Goal: Task Accomplishment & Management: Complete application form

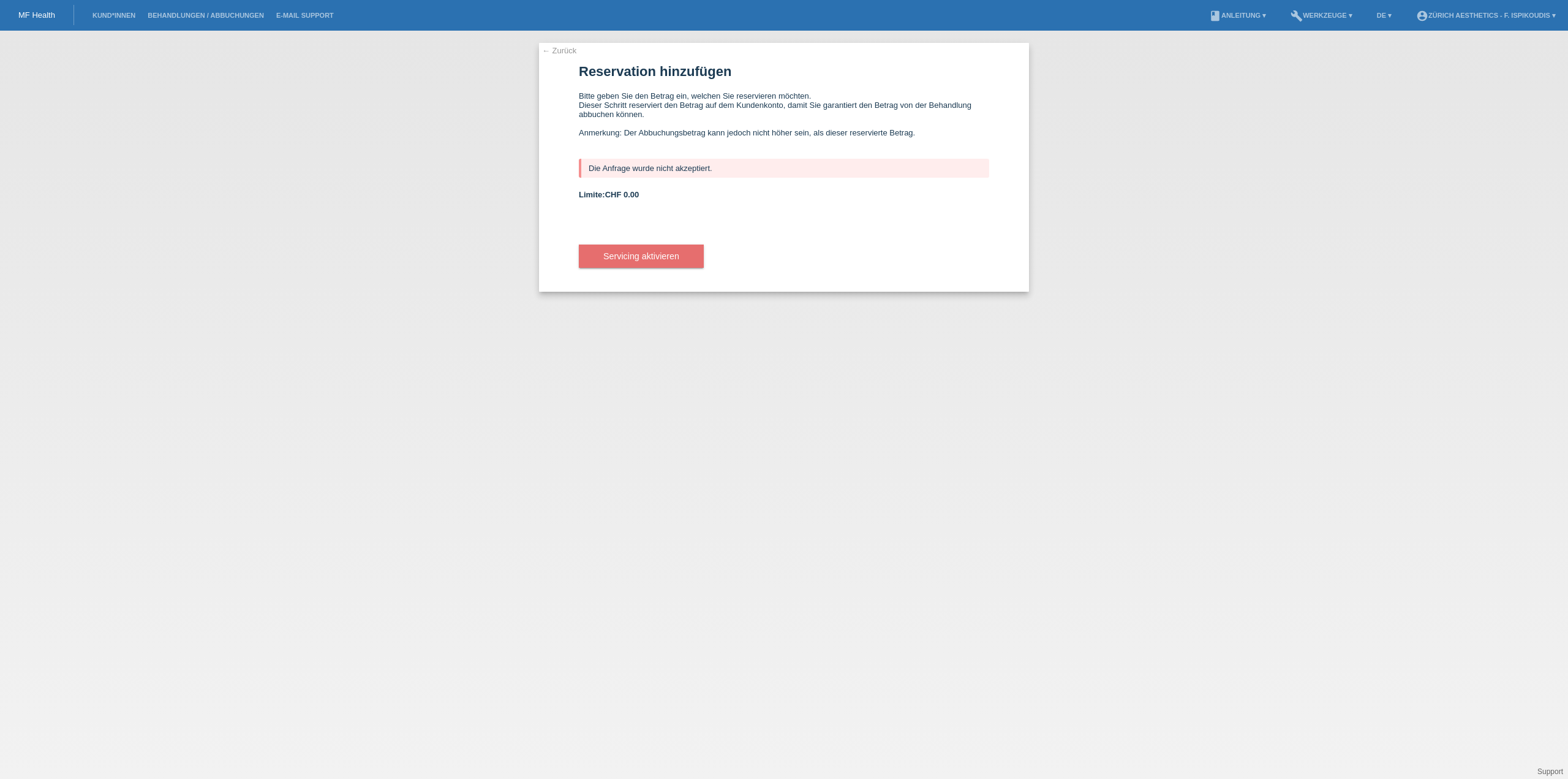
click at [571, 53] on link "← Zurück" at bounding box center [559, 50] width 34 height 9
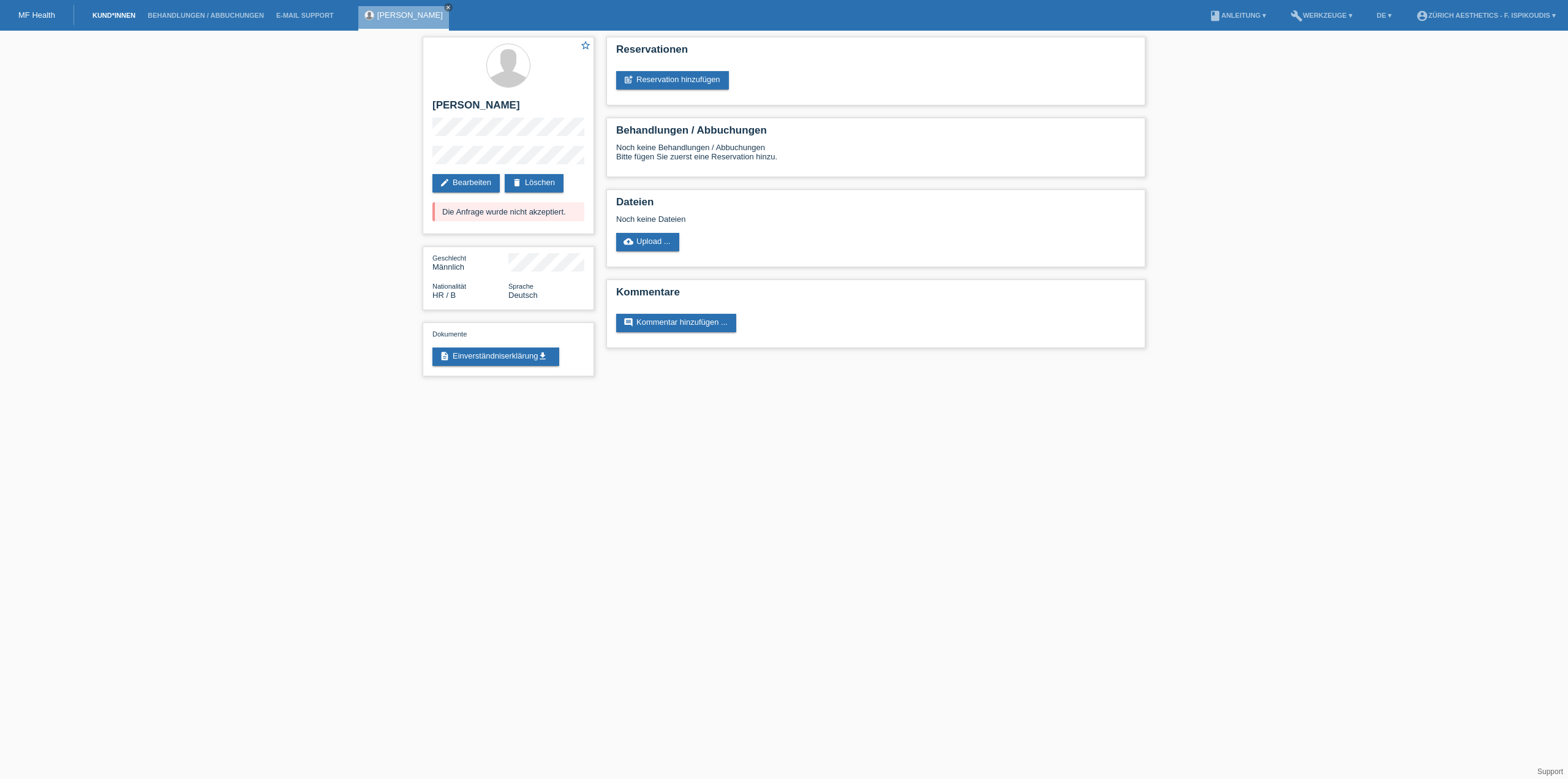
click at [126, 14] on link "Kund*innen" at bounding box center [114, 16] width 55 height 8
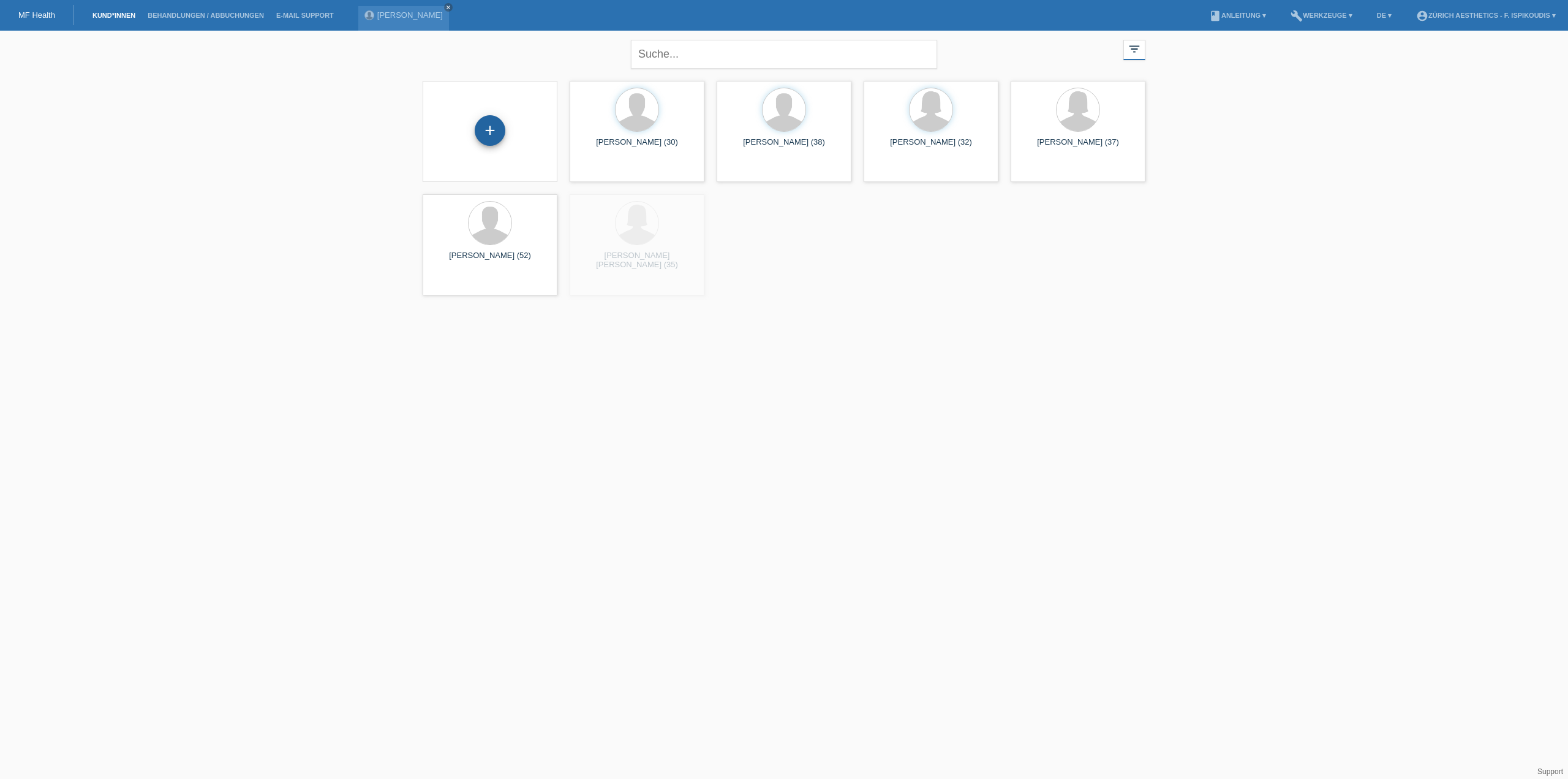
click at [502, 123] on div "+" at bounding box center [489, 130] width 31 height 31
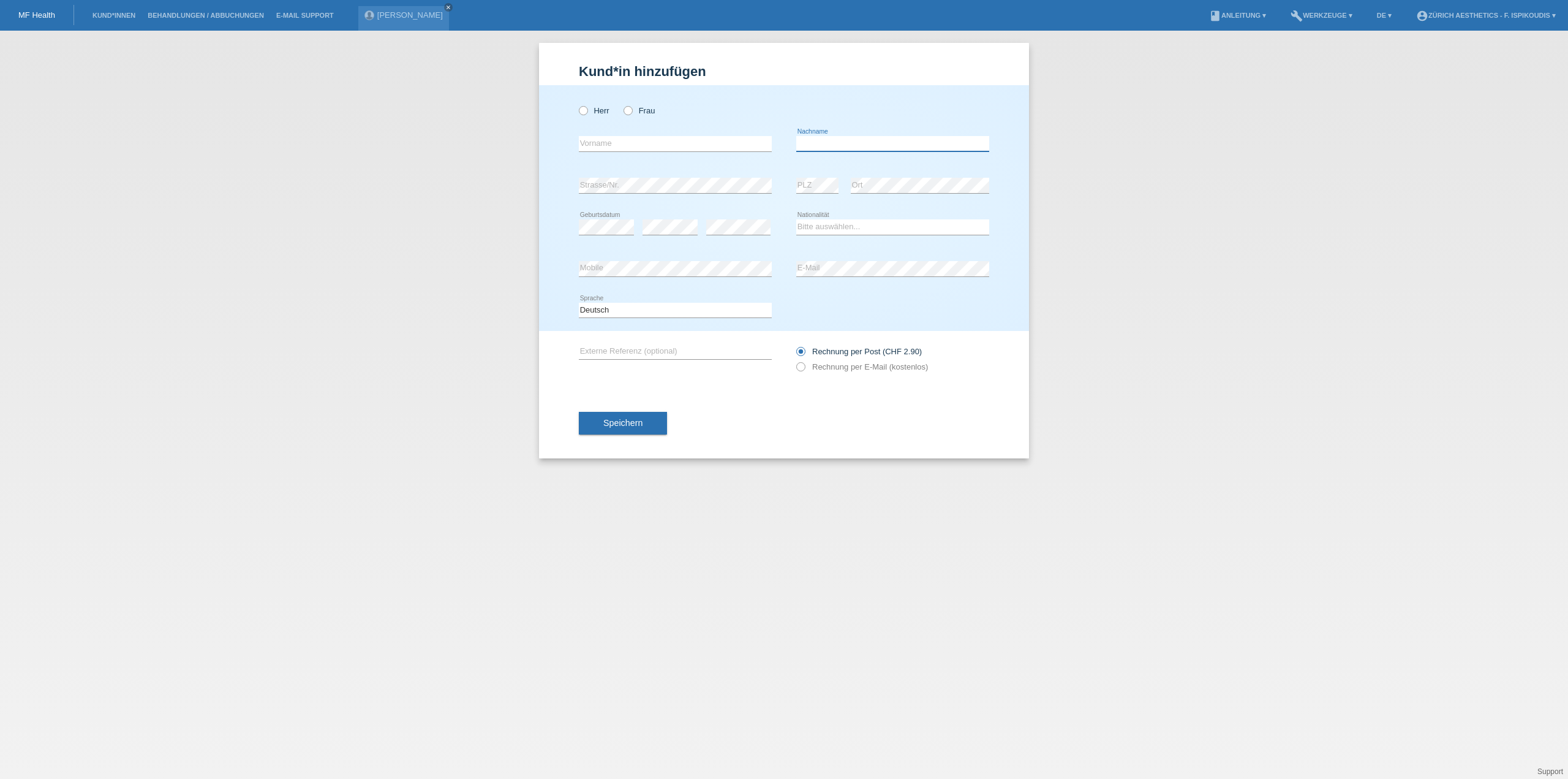
click at [872, 147] on input "text" at bounding box center [893, 143] width 193 height 15
paste input "Bogojevic"
type input "Bogojevic"
click at [683, 146] on input "text" at bounding box center [675, 143] width 193 height 15
type input "Kristina"
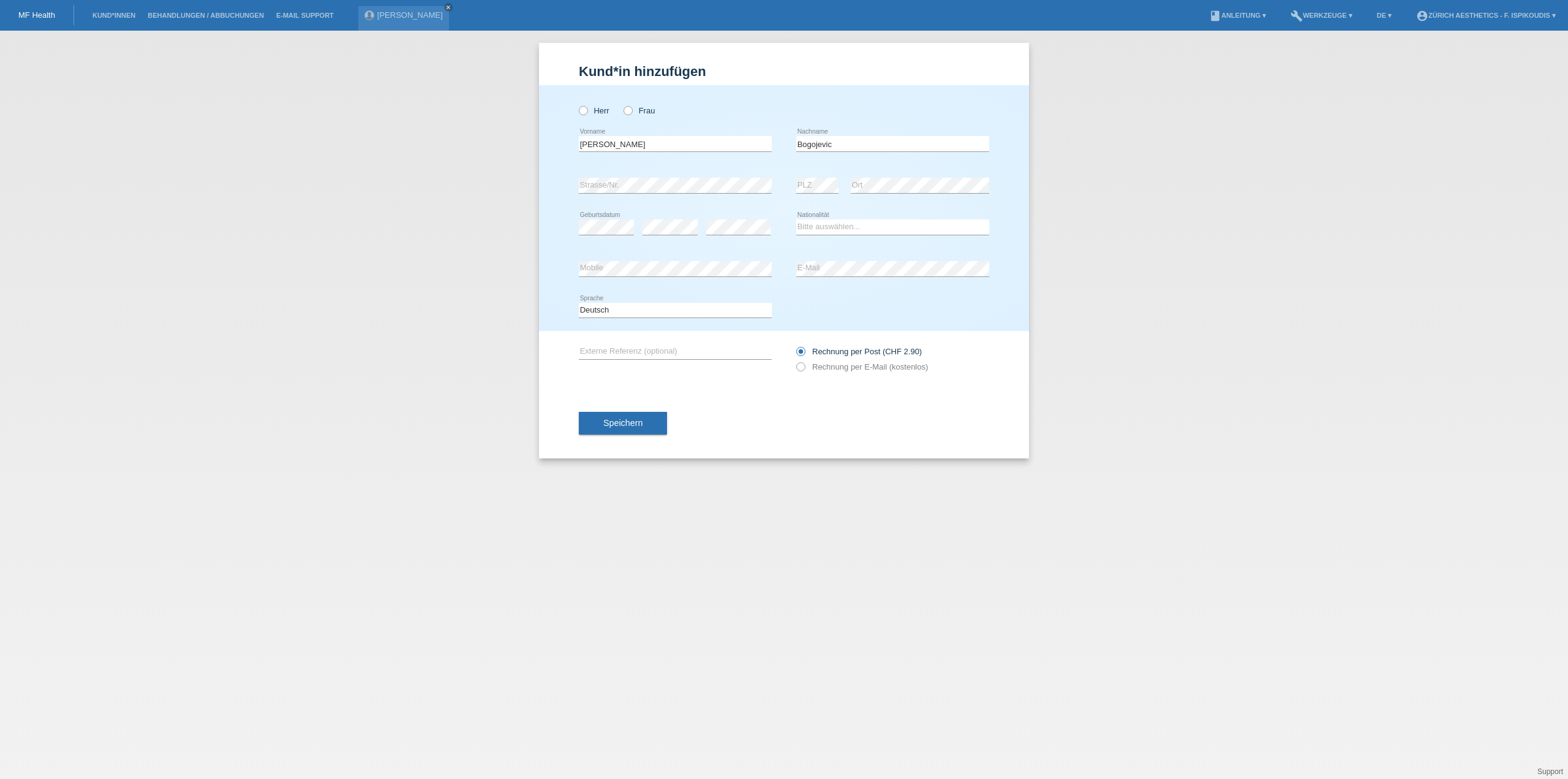
click at [856, 213] on div "Bitte auswählen... Schweiz Deutschland Liechtenstein Österreich ------------ Af…" at bounding box center [893, 227] width 193 height 42
click at [834, 219] on select "Bitte auswählen... Schweiz Deutschland Liechtenstein Österreich ------------ Af…" at bounding box center [893, 226] width 193 height 14
click at [826, 225] on select "Bitte auswählen... Schweiz Deutschland Liechtenstein Österreich ------------ Af…" at bounding box center [893, 226] width 193 height 14
select select "RS"
click at [796, 219] on select "Bitte auswählen... Schweiz Deutschland Liechtenstein Österreich ------------ Af…" at bounding box center [893, 226] width 193 height 14
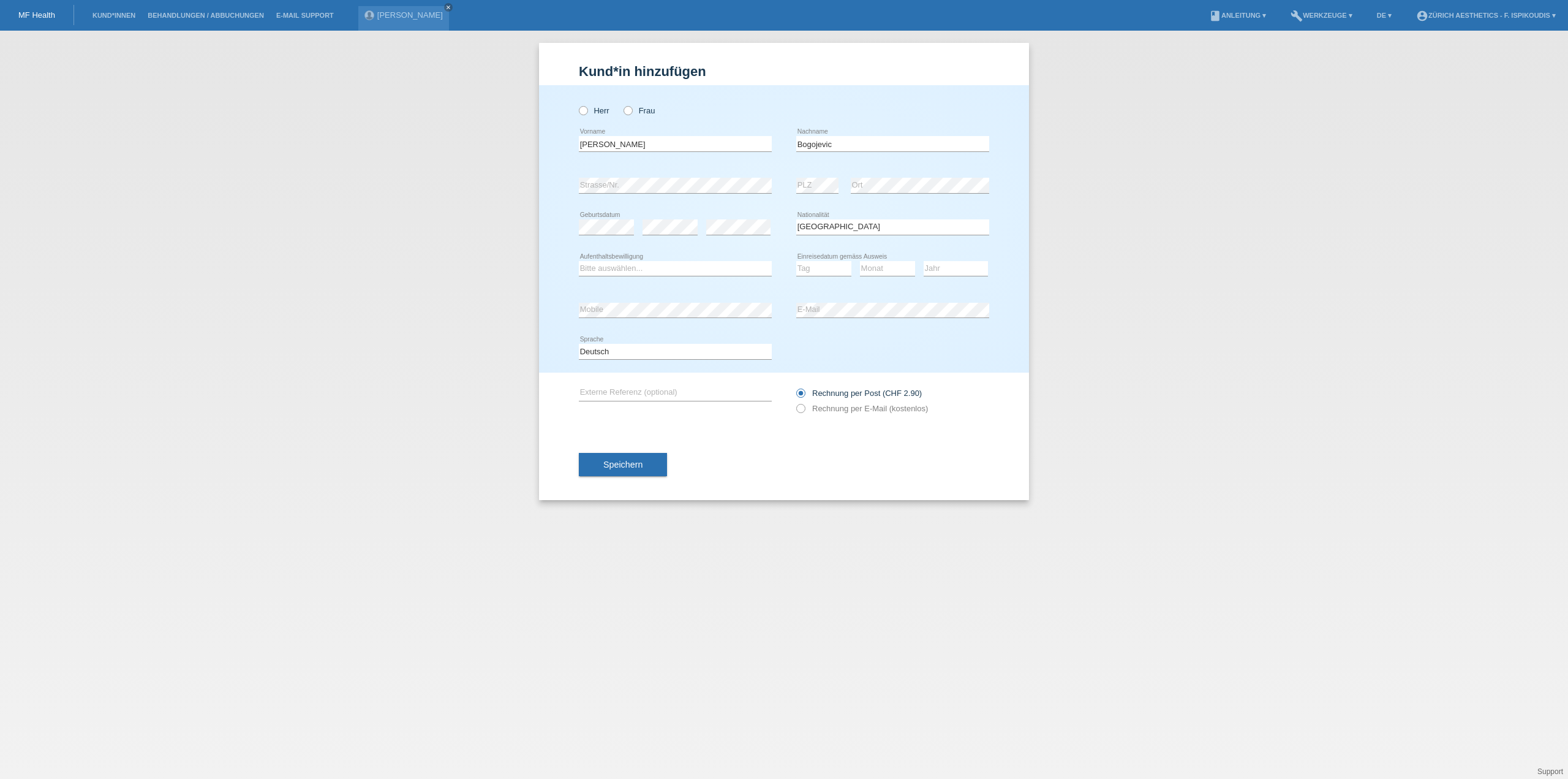
click at [607, 217] on div "error Geburtsdatum" at bounding box center [607, 227] width 55 height 42
click at [672, 217] on div "error" at bounding box center [670, 227] width 55 height 42
click at [698, 275] on div "Bitte auswählen... C B B - Flüchtlingsstatus Andere error Aufenthaltsbewilligung" at bounding box center [675, 269] width 193 height 15
select select "C"
click at [579, 261] on select "Bitte auswählen... C B B - Flüchtlingsstatus Andere" at bounding box center [675, 268] width 193 height 14
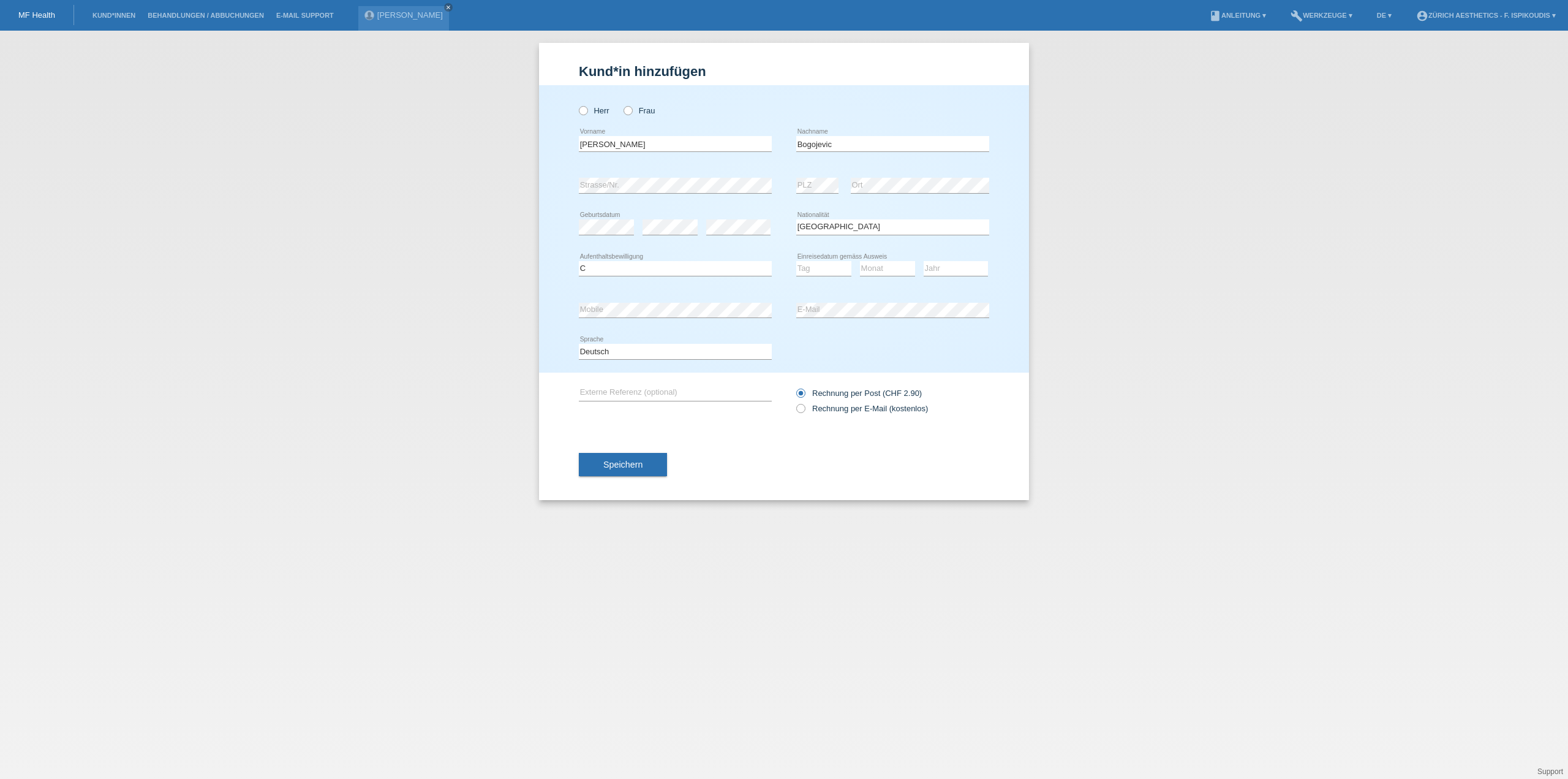
click at [829, 417] on div "Rechnung per Post (CHF 2.90) Rechnung per E-Mail (kostenlos)" at bounding box center [893, 401] width 193 height 56
click at [829, 415] on div "Rechnung per Post (CHF 2.90) Rechnung per E-Mail (kostenlos)" at bounding box center [893, 400] width 193 height 31
click at [829, 413] on label "Rechnung per E-Mail (kostenlos)" at bounding box center [862, 408] width 131 height 9
click at [804, 413] on input "Rechnung per E-Mail (kostenlos)" at bounding box center [800, 411] width 8 height 15
radio input "true"
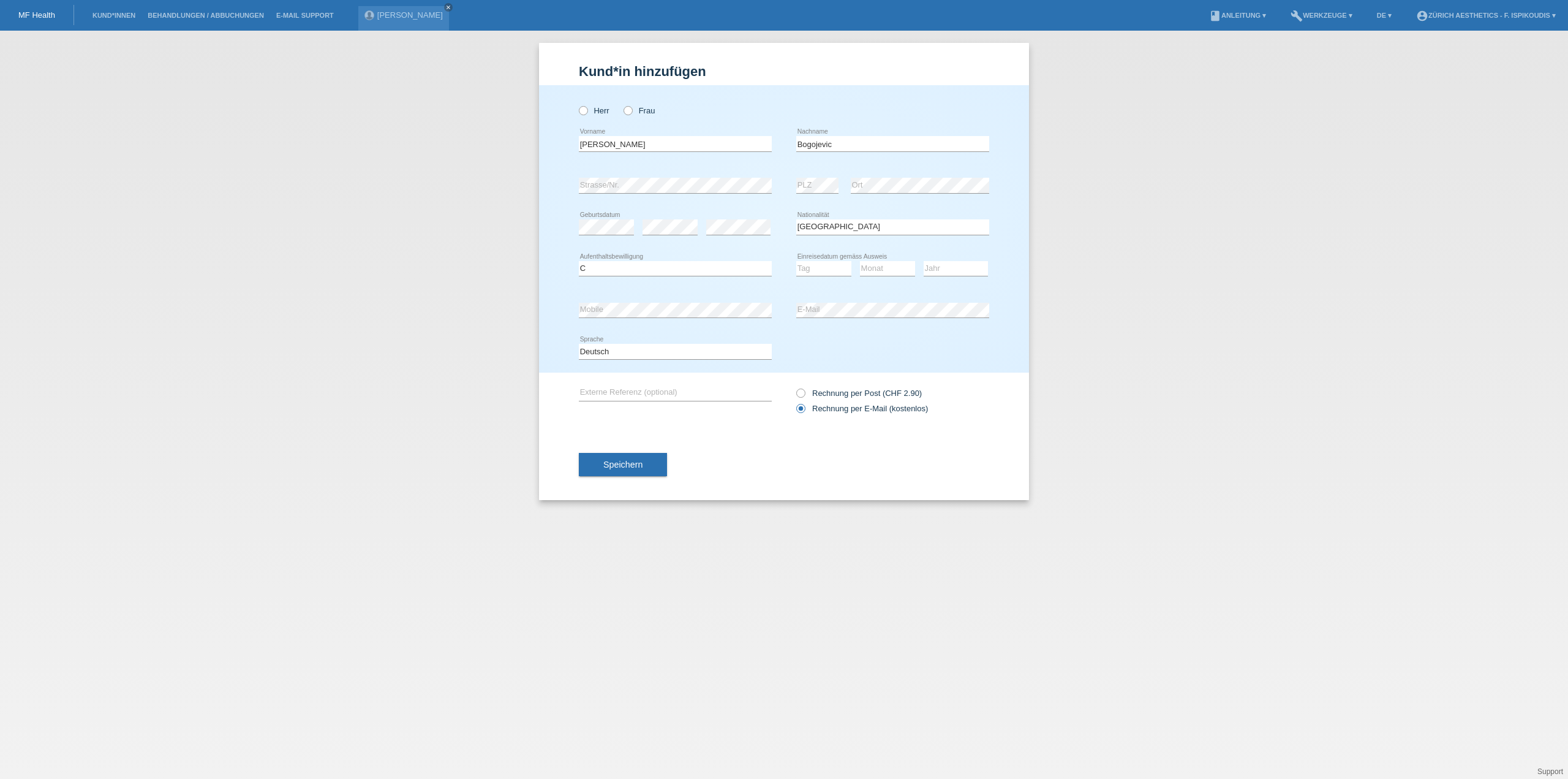
click at [827, 254] on div "Tag 01 02 03 04 05 06 07 08 09 10 11 12 13 14 15 16" at bounding box center [824, 269] width 55 height 42
click at [826, 267] on select "Tag 01 02 03 04 05 06 07 08 09 10 11" at bounding box center [824, 268] width 55 height 14
select select "25"
click at [796, 261] on select "Tag 01 02 03 04 05 06 07 08 09 10 11" at bounding box center [824, 268] width 55 height 14
click at [874, 272] on select "Monat 01 02 03 04 05 06 07 08 09 10 11" at bounding box center [888, 268] width 55 height 14
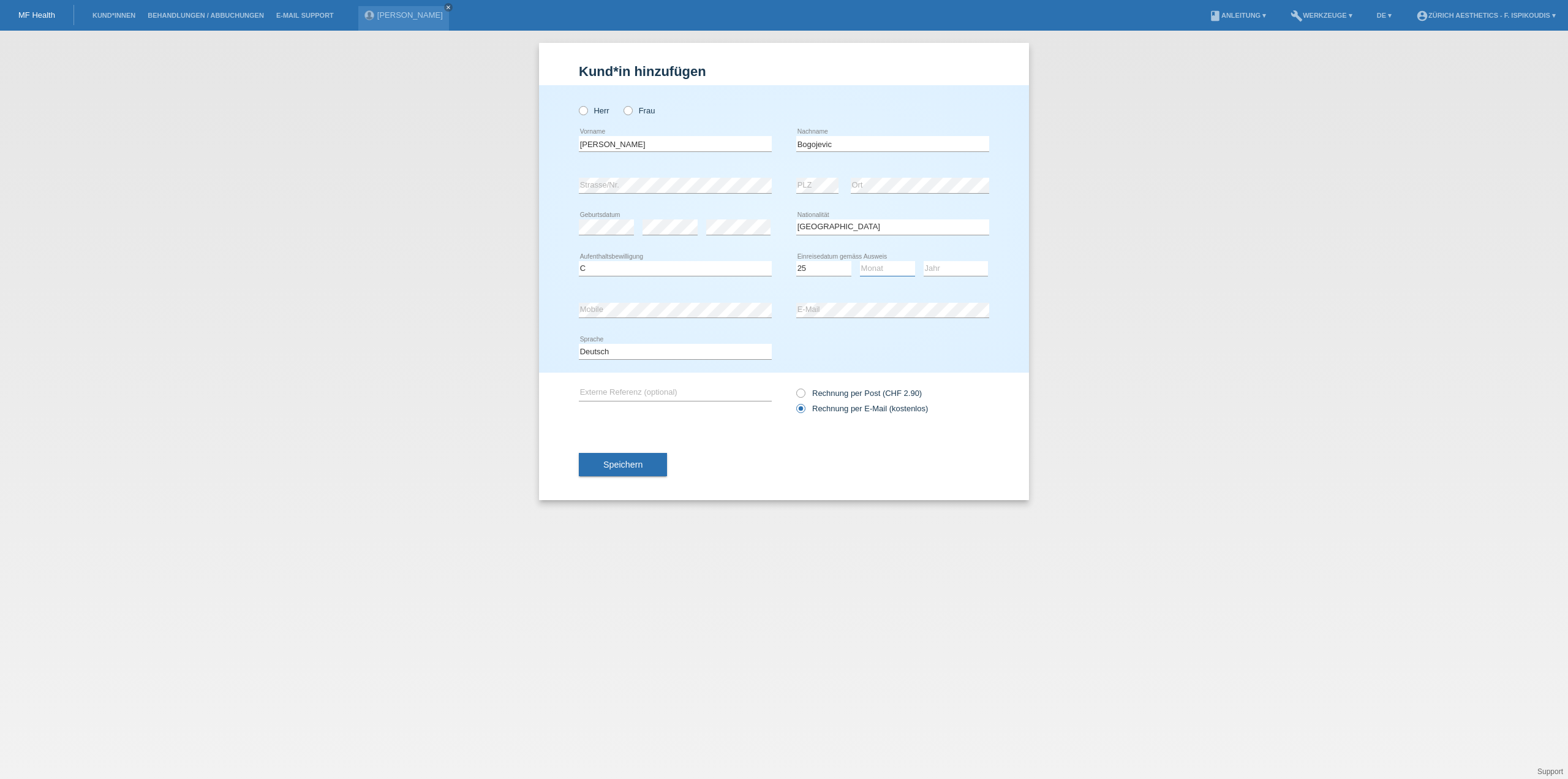
select select "03"
click at [860, 261] on select "Monat 01 02 03 04 05 06 07 08 09 10 11" at bounding box center [888, 268] width 55 height 14
click at [950, 272] on select "Jahr 2025 2024 2023 2022 2021 2020 2019 2018 2017 2016 2015 2014 2013 2012 2011…" at bounding box center [955, 268] width 64 height 14
select select "2005"
click at [923, 261] on select "Jahr 2025 2024 2023 2022 2021 2020 2019 2018 2017 2016 2015 2014 2013 2012 2011…" at bounding box center [955, 268] width 64 height 14
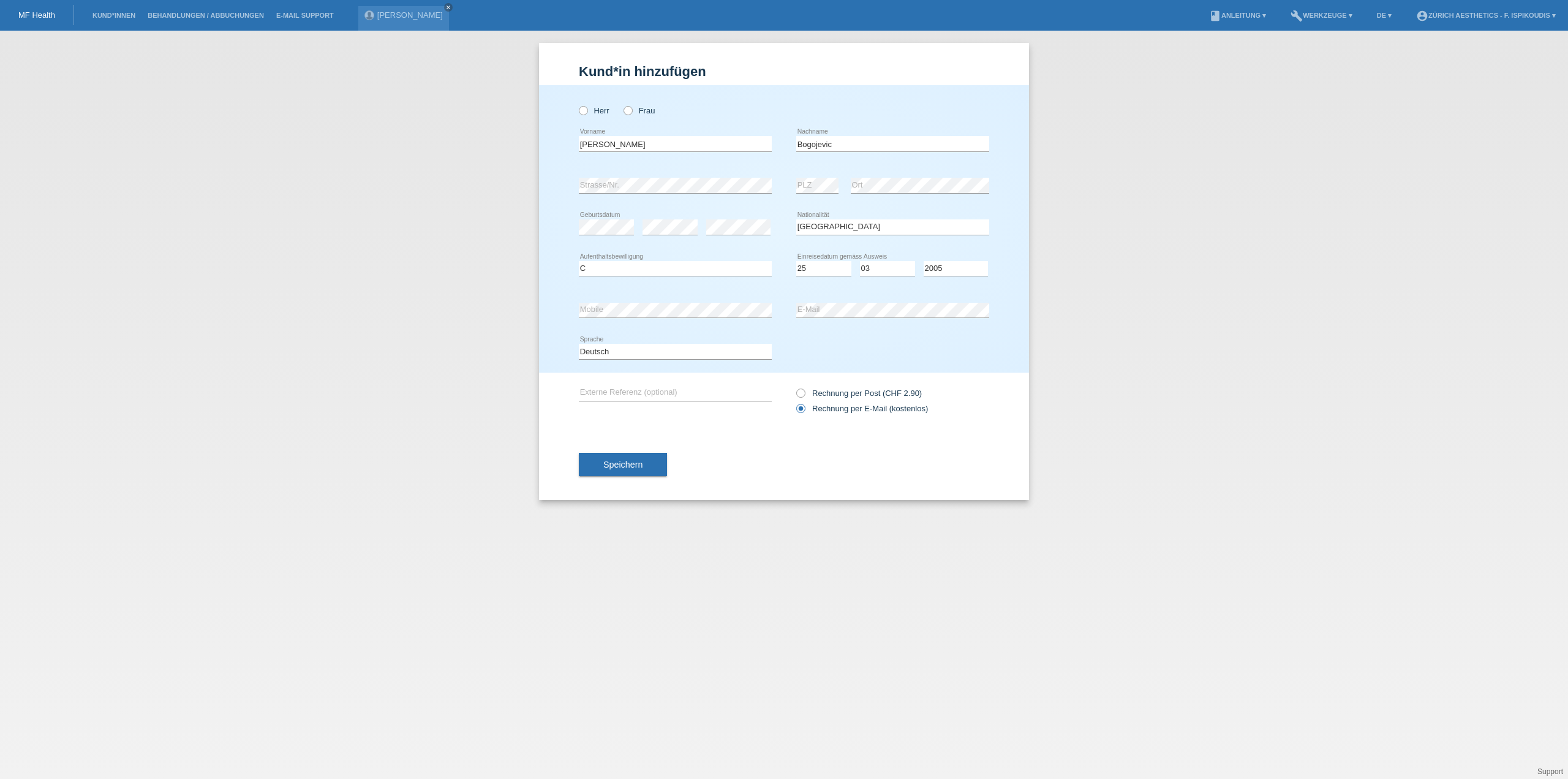
drag, startPoint x: 640, startPoint y: 466, endPoint x: 642, endPoint y: 136, distance: 330.0
click at [642, 136] on form "Kund*in hinzufügen Kunde hinzufügen Kundin hinzufügen Herr Frau Kristina error …" at bounding box center [784, 282] width 411 height 436
click at [645, 106] on label "Frau" at bounding box center [639, 110] width 31 height 9
click at [632, 106] on input "Frau" at bounding box center [627, 110] width 8 height 8
radio input "true"
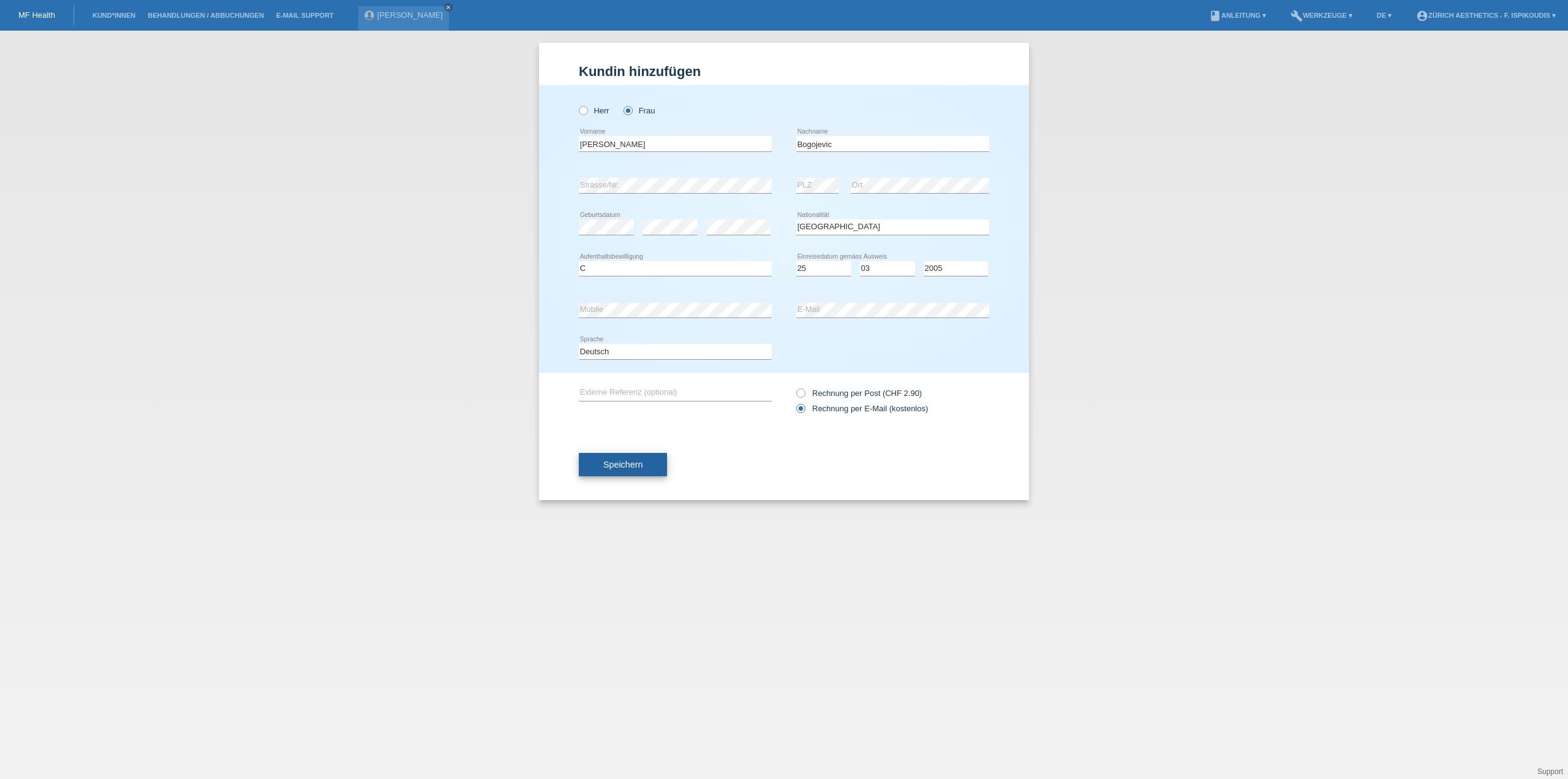
click at [652, 464] on button "Speichern" at bounding box center [623, 464] width 88 height 23
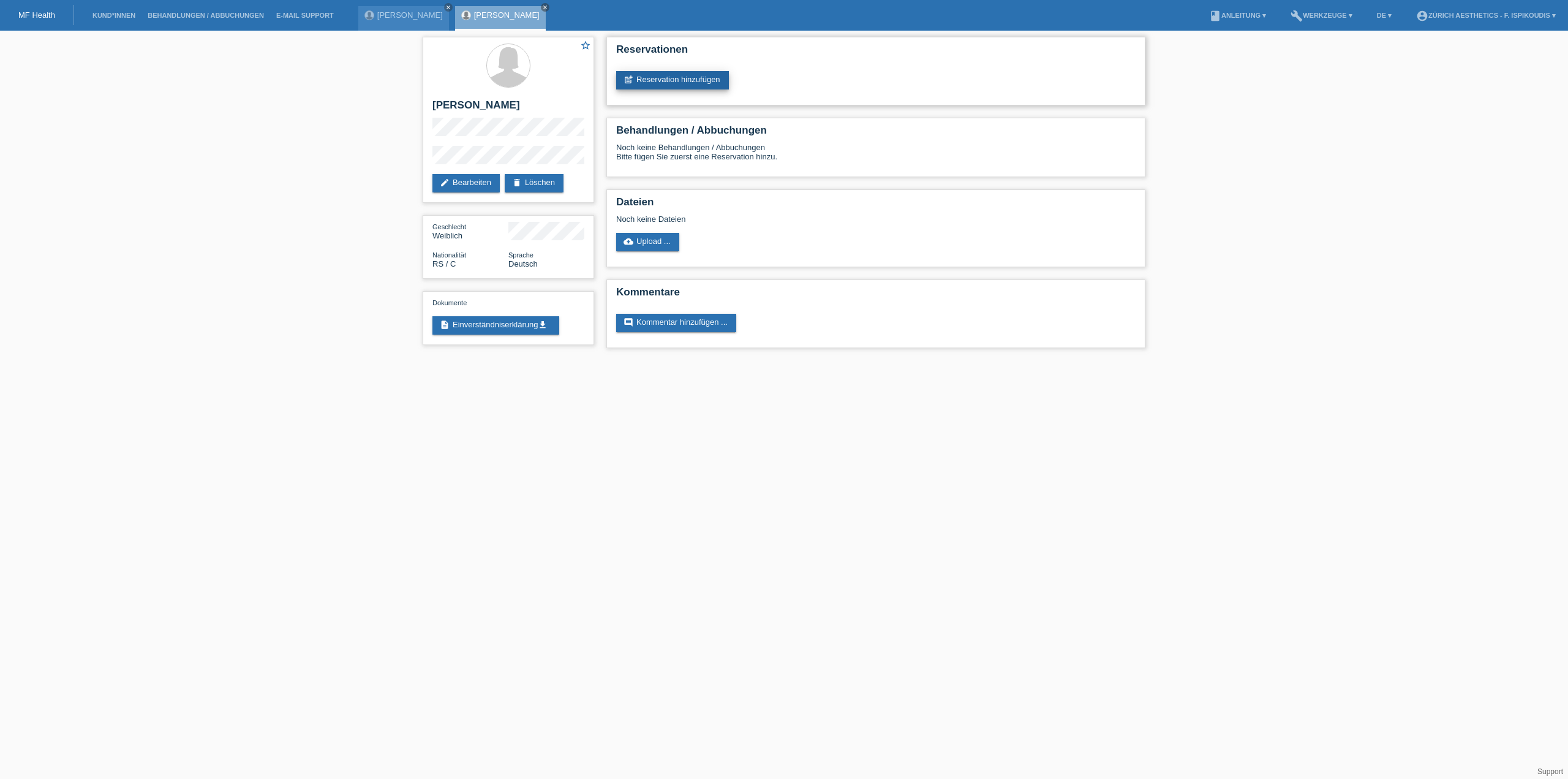
click at [693, 89] on link "post_add Reservation hinzufügen" at bounding box center [672, 80] width 113 height 18
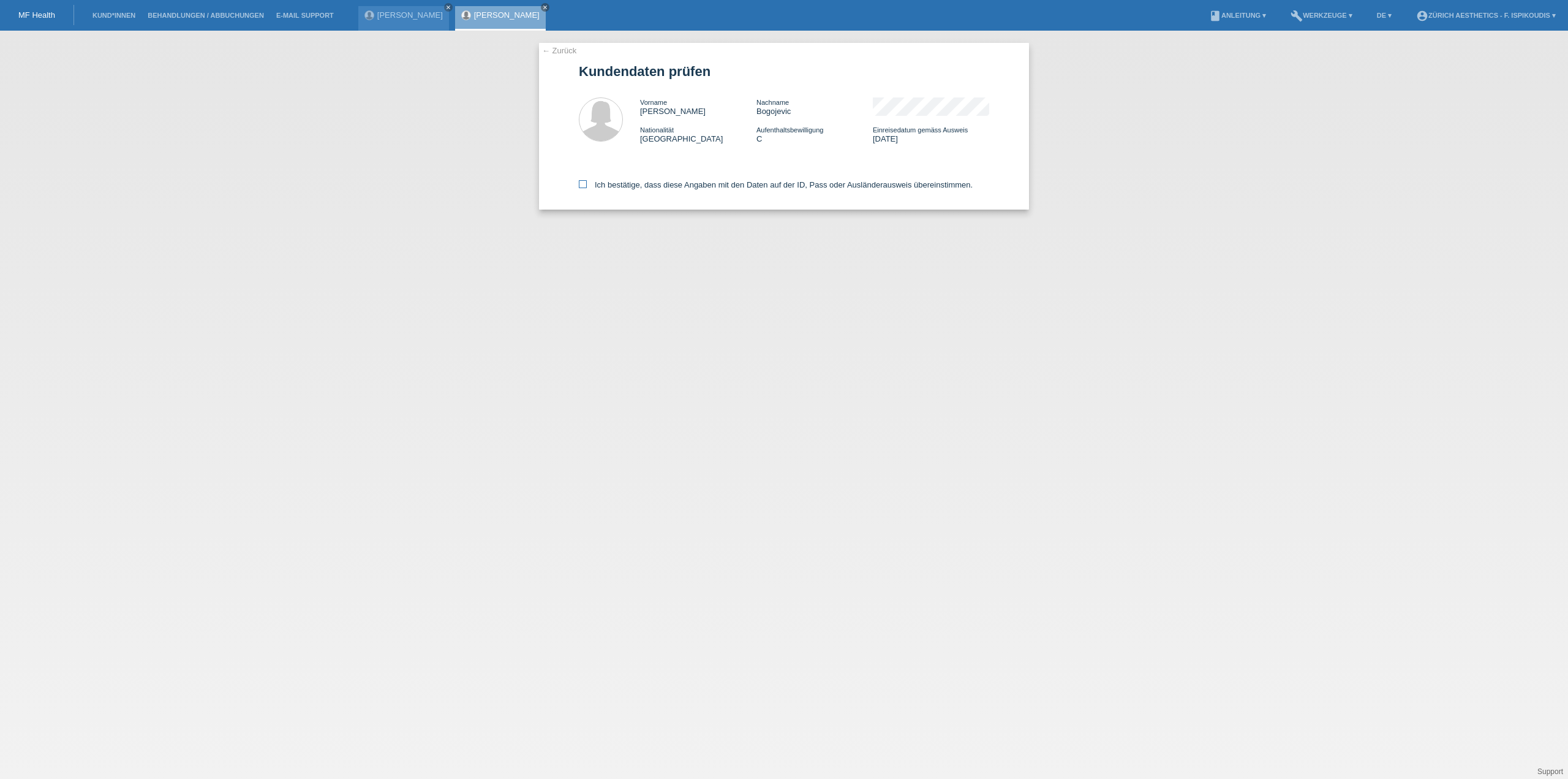
click at [613, 183] on label "Ich bestätige, dass diese Angaben mit den Daten auf der ID, Pass oder Ausländer…" at bounding box center [776, 185] width 394 height 9
click at [587, 183] on input "Ich bestätige, dass diese Angaben mit den Daten auf der ID, Pass oder Ausländer…" at bounding box center [583, 184] width 8 height 8
checkbox input "true"
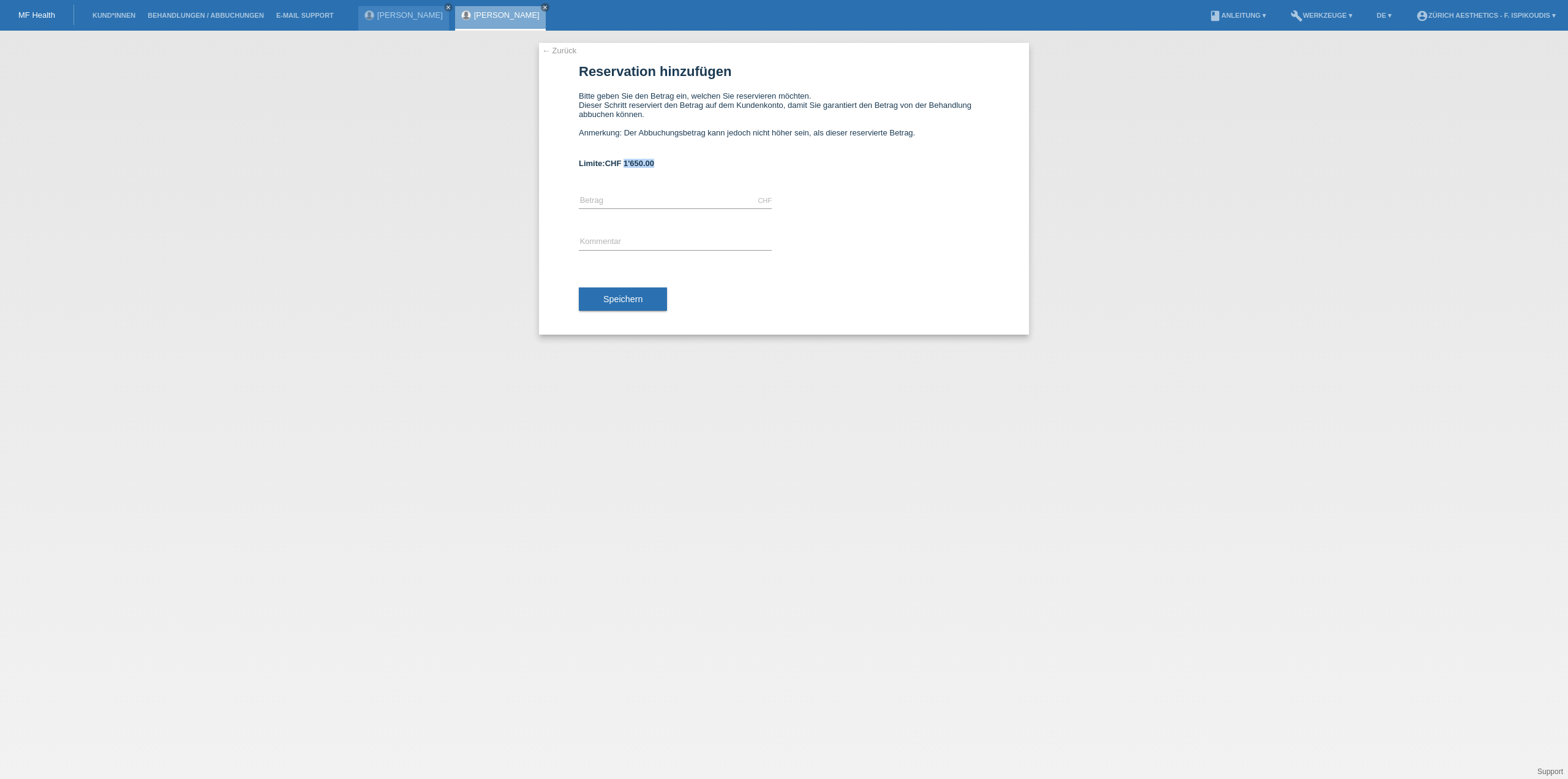
drag, startPoint x: 667, startPoint y: 162, endPoint x: 625, endPoint y: 164, distance: 42.0
click at [625, 164] on div "Limite: CHF 1'650.00" at bounding box center [784, 163] width 411 height 9
click at [625, 164] on span "CHF 1'650.00" at bounding box center [630, 163] width 49 height 9
drag, startPoint x: 625, startPoint y: 164, endPoint x: 658, endPoint y: 165, distance: 33.0
click at [658, 165] on div "Limite: CHF 1'650.00" at bounding box center [784, 163] width 411 height 9
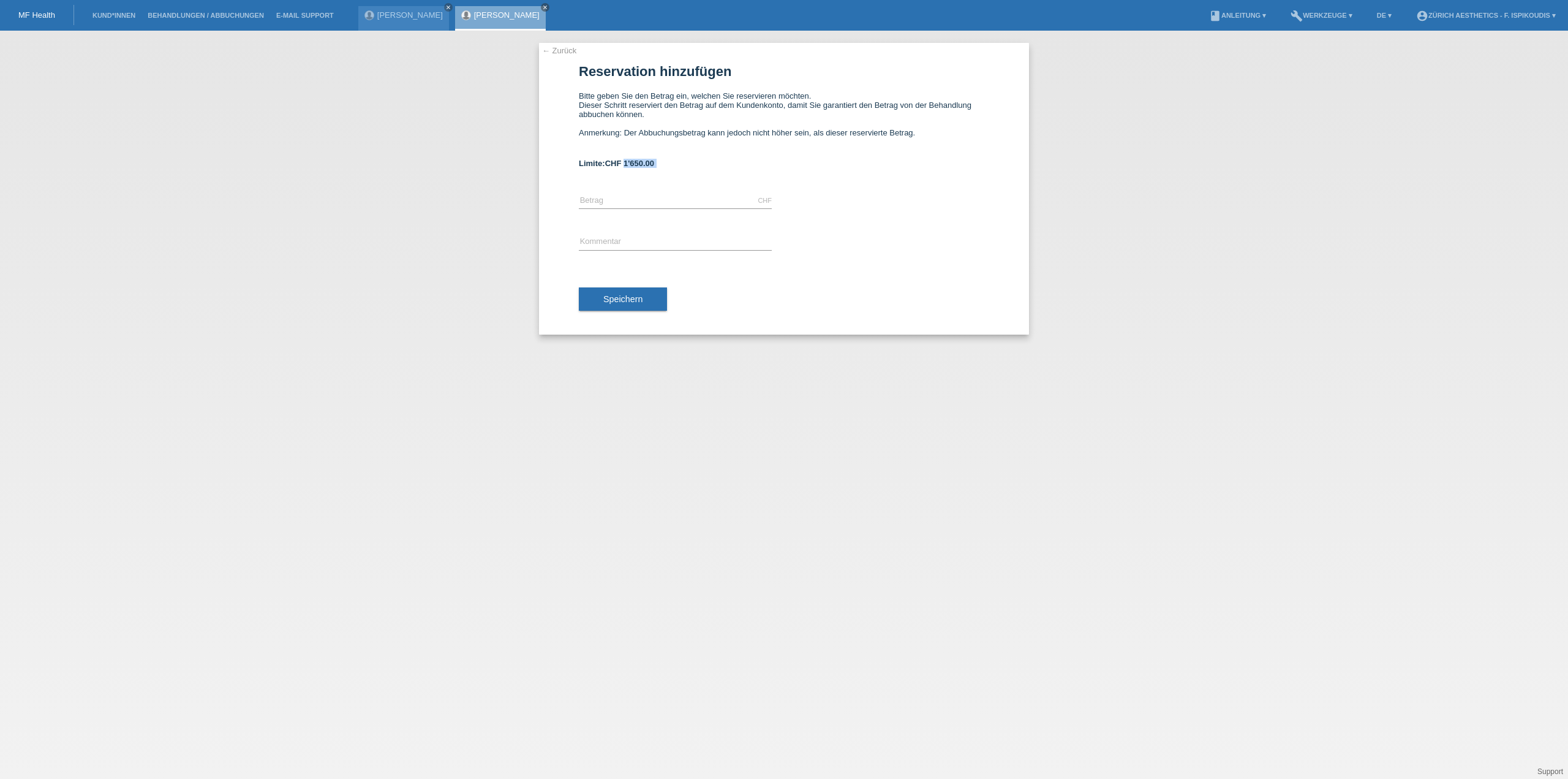
click at [658, 165] on div "Limite: CHF 1'650.00" at bounding box center [784, 163] width 411 height 9
drag, startPoint x: 658, startPoint y: 165, endPoint x: 625, endPoint y: 165, distance: 33.0
click at [625, 165] on div "Limite: CHF 1'650.00" at bounding box center [784, 163] width 411 height 9
click at [625, 165] on span "CHF 1'650.00" at bounding box center [630, 163] width 49 height 9
drag, startPoint x: 625, startPoint y: 165, endPoint x: 669, endPoint y: 163, distance: 44.0
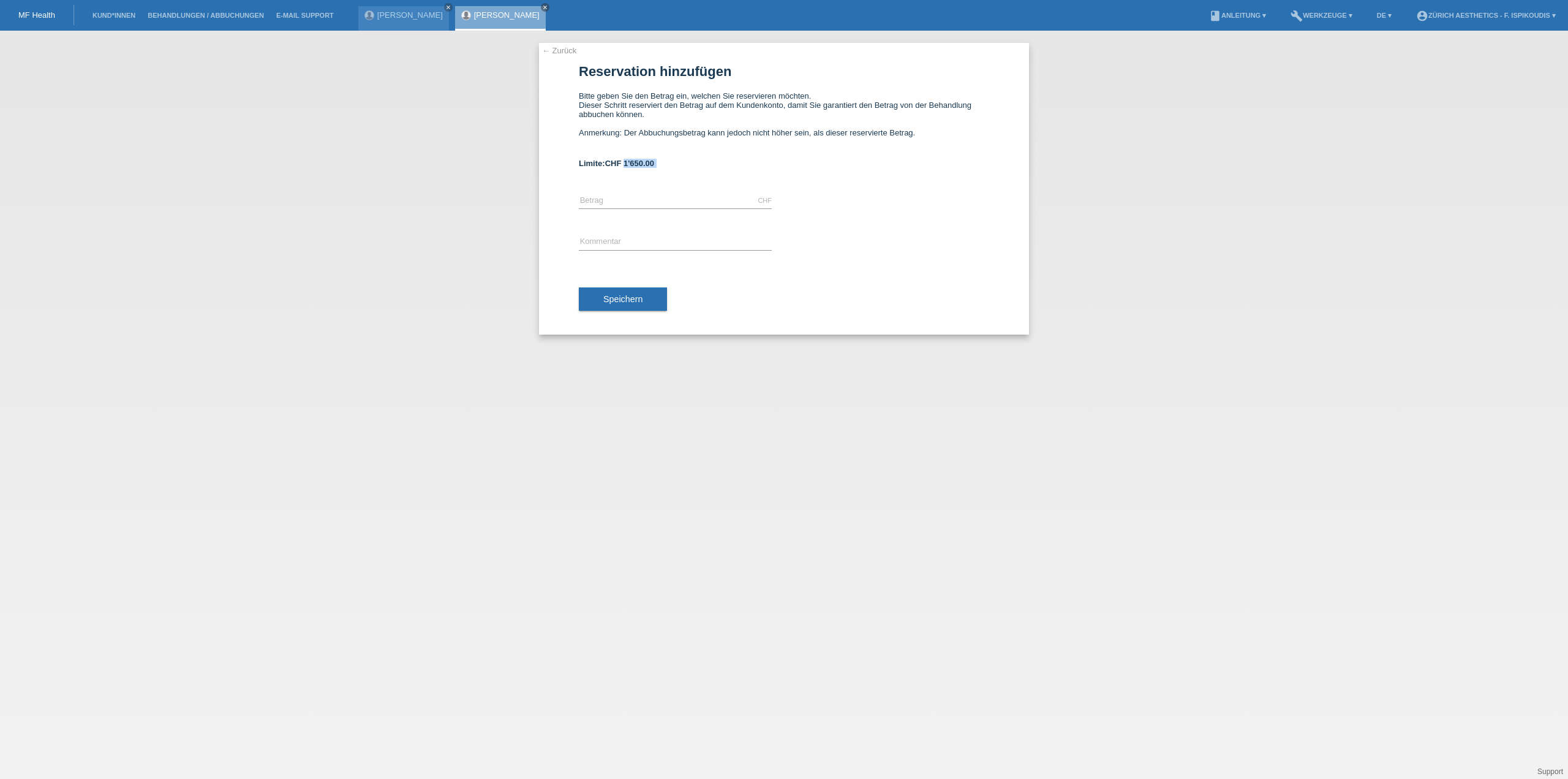
click at [669, 163] on div "Limite: CHF 1'650.00" at bounding box center [784, 163] width 411 height 9
click at [609, 193] on input "text" at bounding box center [675, 200] width 193 height 15
click at [610, 193] on input "text" at bounding box center [675, 200] width 193 height 15
type input "1650.00"
click at [600, 226] on div "error Kommentar" at bounding box center [675, 242] width 193 height 42
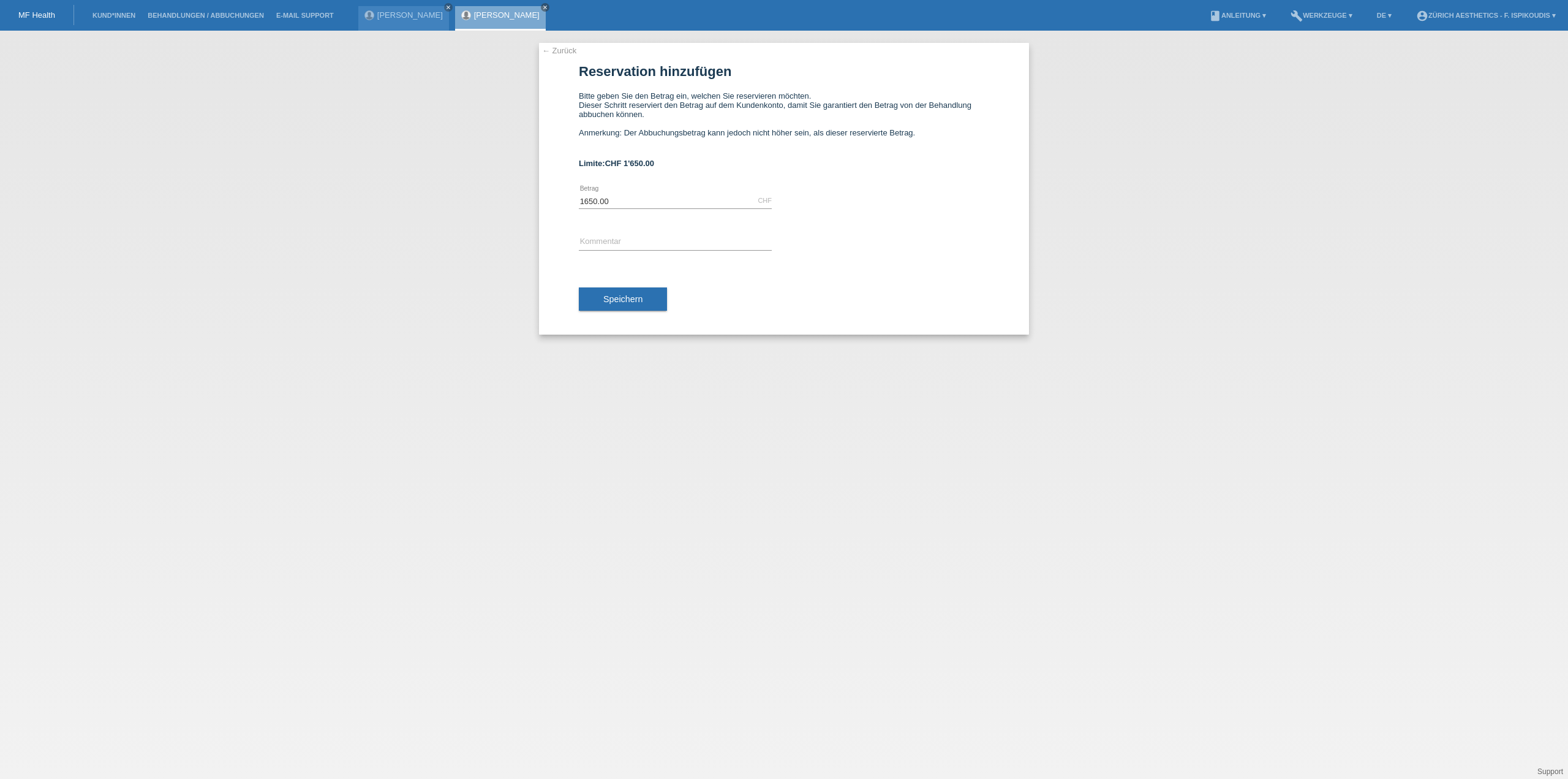
click at [601, 232] on div "error Kommentar" at bounding box center [675, 242] width 193 height 42
click at [603, 235] on input "text" at bounding box center [675, 242] width 193 height 15
type input "Behandlung Zürich Aesthetics"
click at [645, 298] on button "Speichern" at bounding box center [623, 299] width 88 height 23
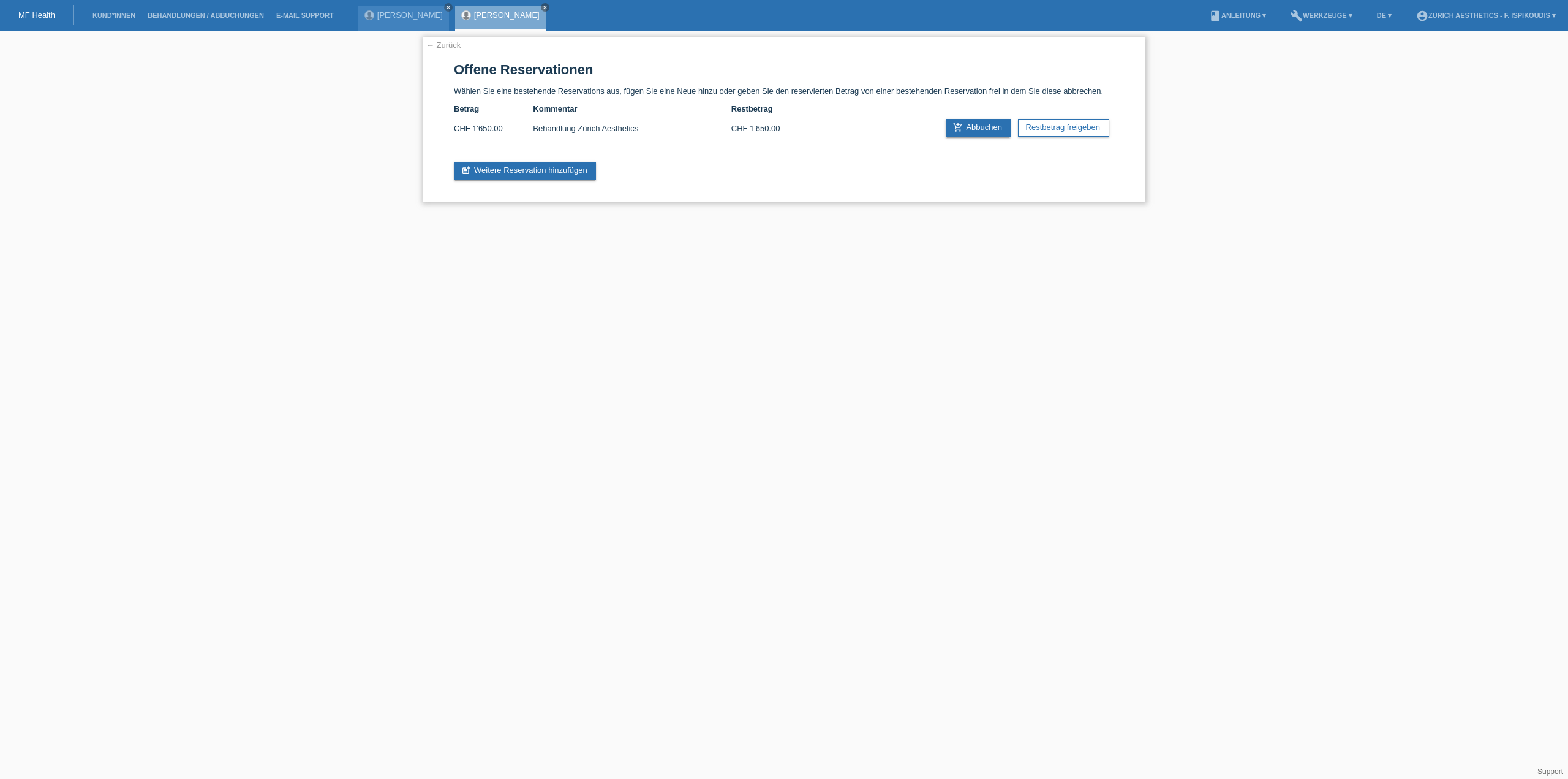
click at [442, 41] on link "← Zurück" at bounding box center [443, 45] width 34 height 9
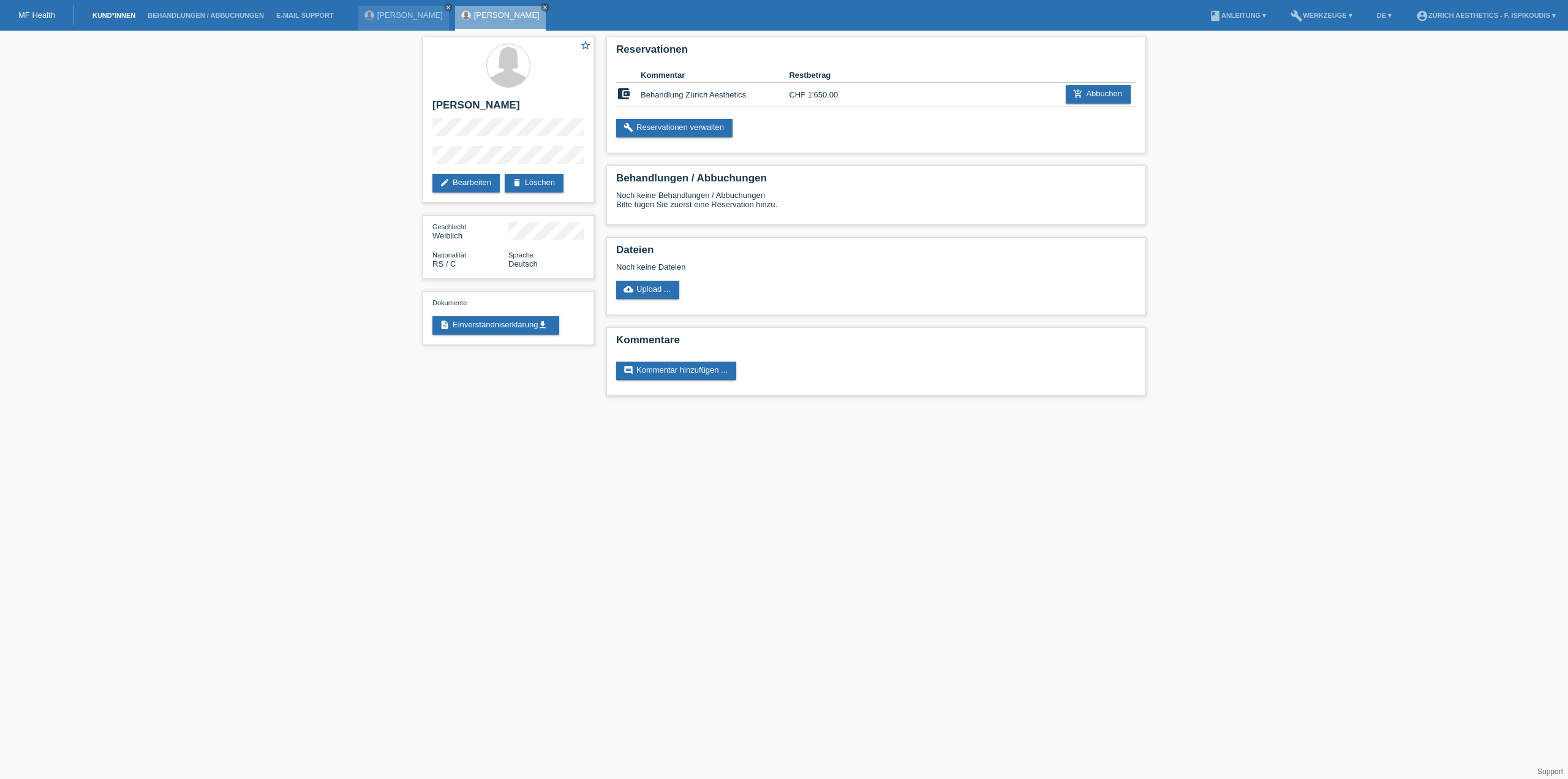
click at [108, 14] on link "Kund*innen" at bounding box center [114, 16] width 55 height 8
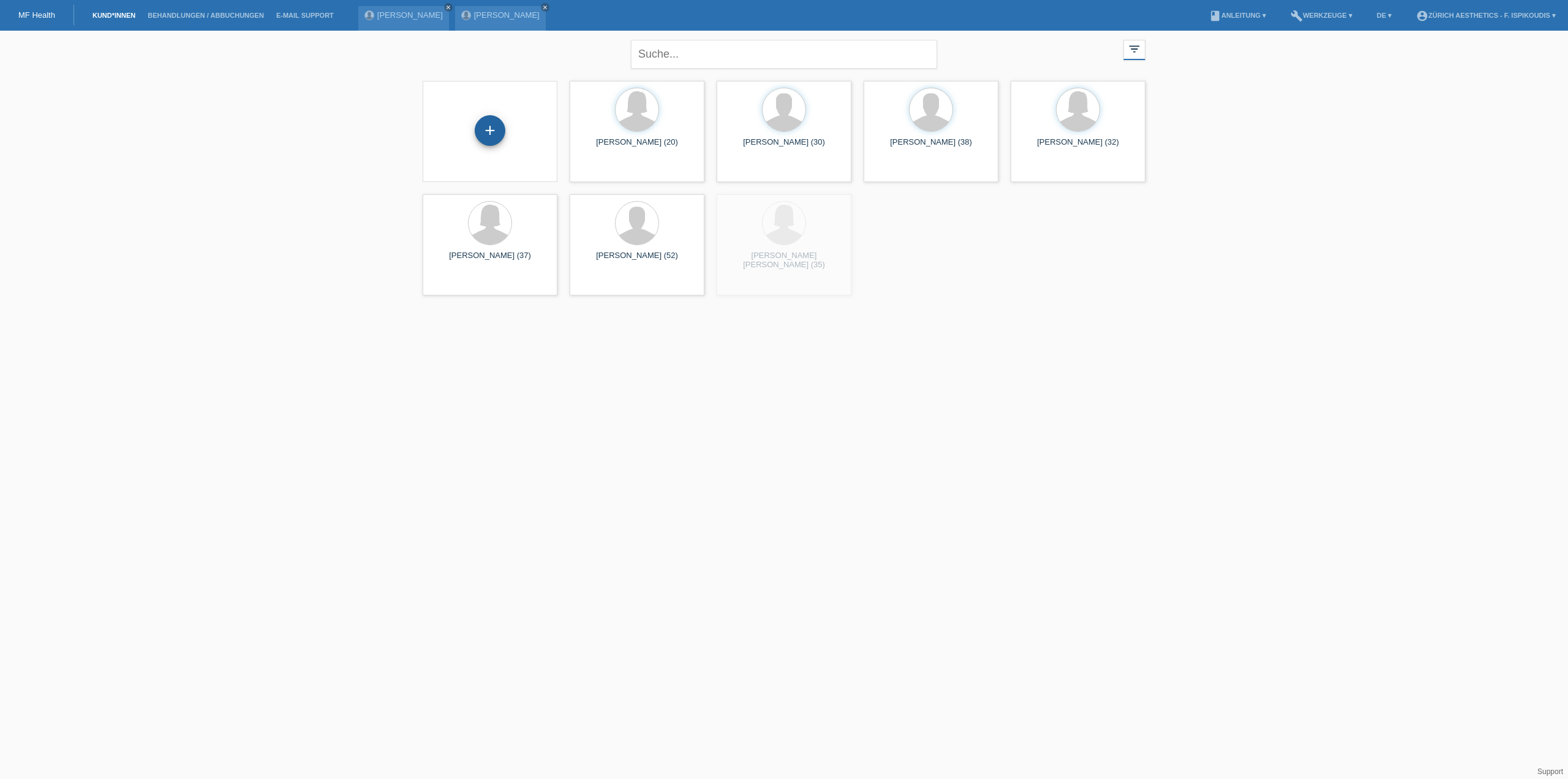
click at [489, 129] on div "+" at bounding box center [489, 130] width 31 height 31
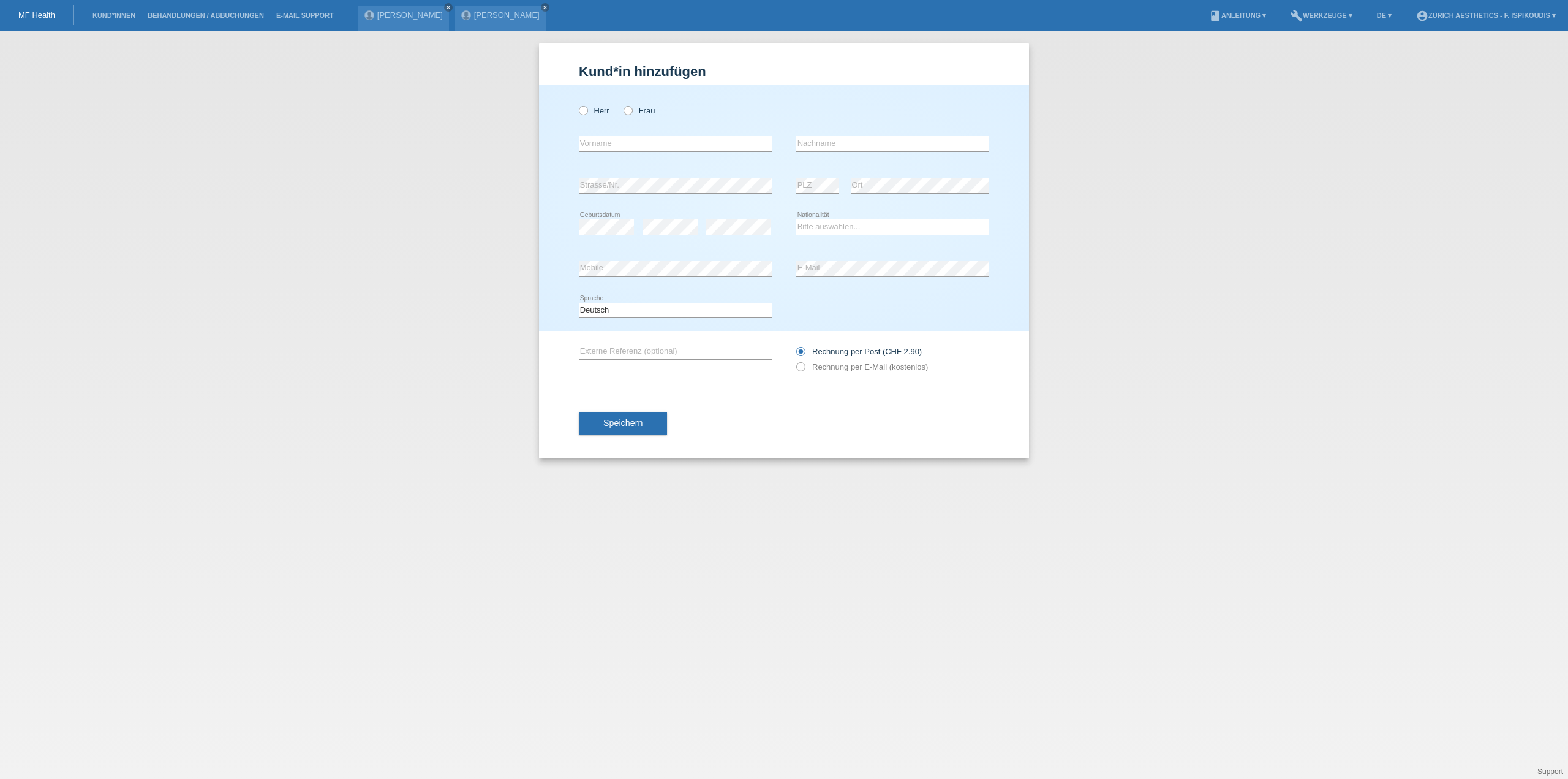
click at [794, 139] on div "error Vorname error Nachname" at bounding box center [784, 144] width 411 height 42
click at [802, 142] on input "text" at bounding box center [893, 143] width 193 height 15
paste input "Bogojevic"
type input "Bogojevic"
click at [689, 147] on input "text" at bounding box center [675, 143] width 193 height 15
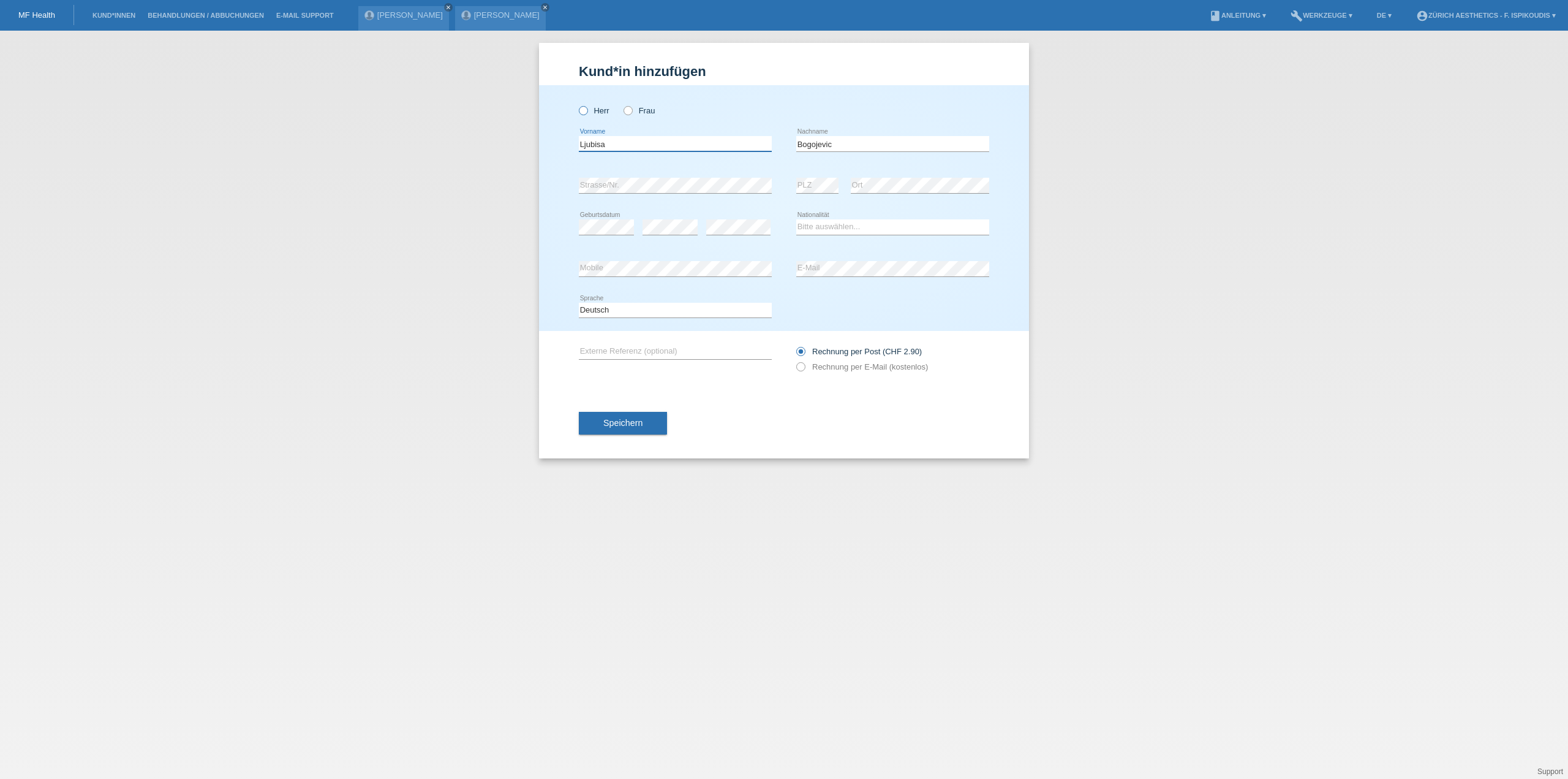
type input "Ljubisa"
click at [598, 108] on label "Herr" at bounding box center [594, 110] width 31 height 9
click at [587, 108] on input "Herr" at bounding box center [583, 110] width 8 height 8
radio input "true"
select select "ET"
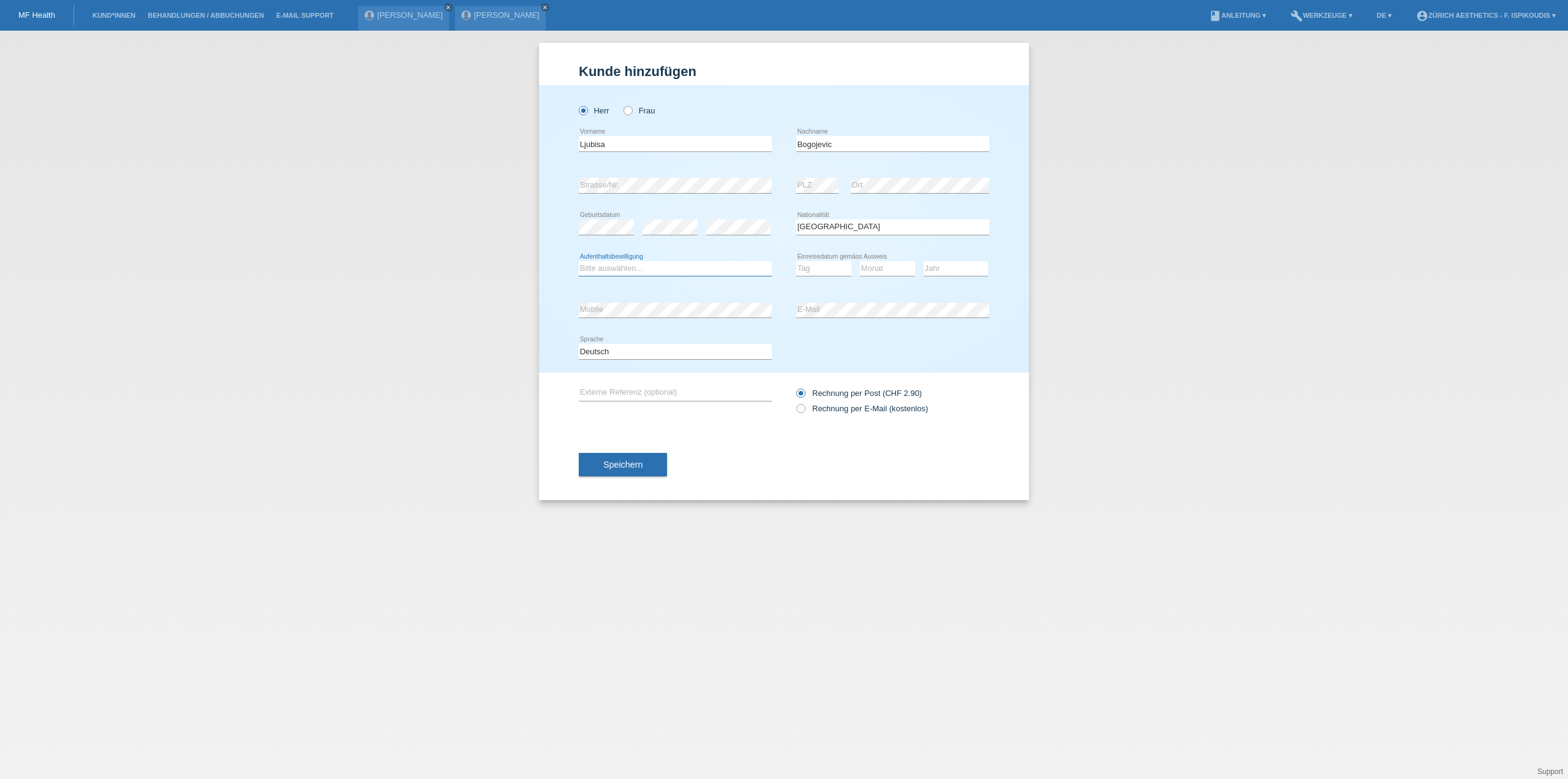
click at [650, 274] on select "Bitte auswählen... C B B - Flüchtlingsstatus Andere" at bounding box center [675, 268] width 193 height 14
select select "C"
click at [579, 261] on select "Bitte auswählen... C B B - Flüchtlingsstatus Andere" at bounding box center [675, 268] width 193 height 14
click at [822, 266] on select "Tag 01 02 03 04 05 06 07 08 09 10 11" at bounding box center [824, 268] width 55 height 14
select select "04"
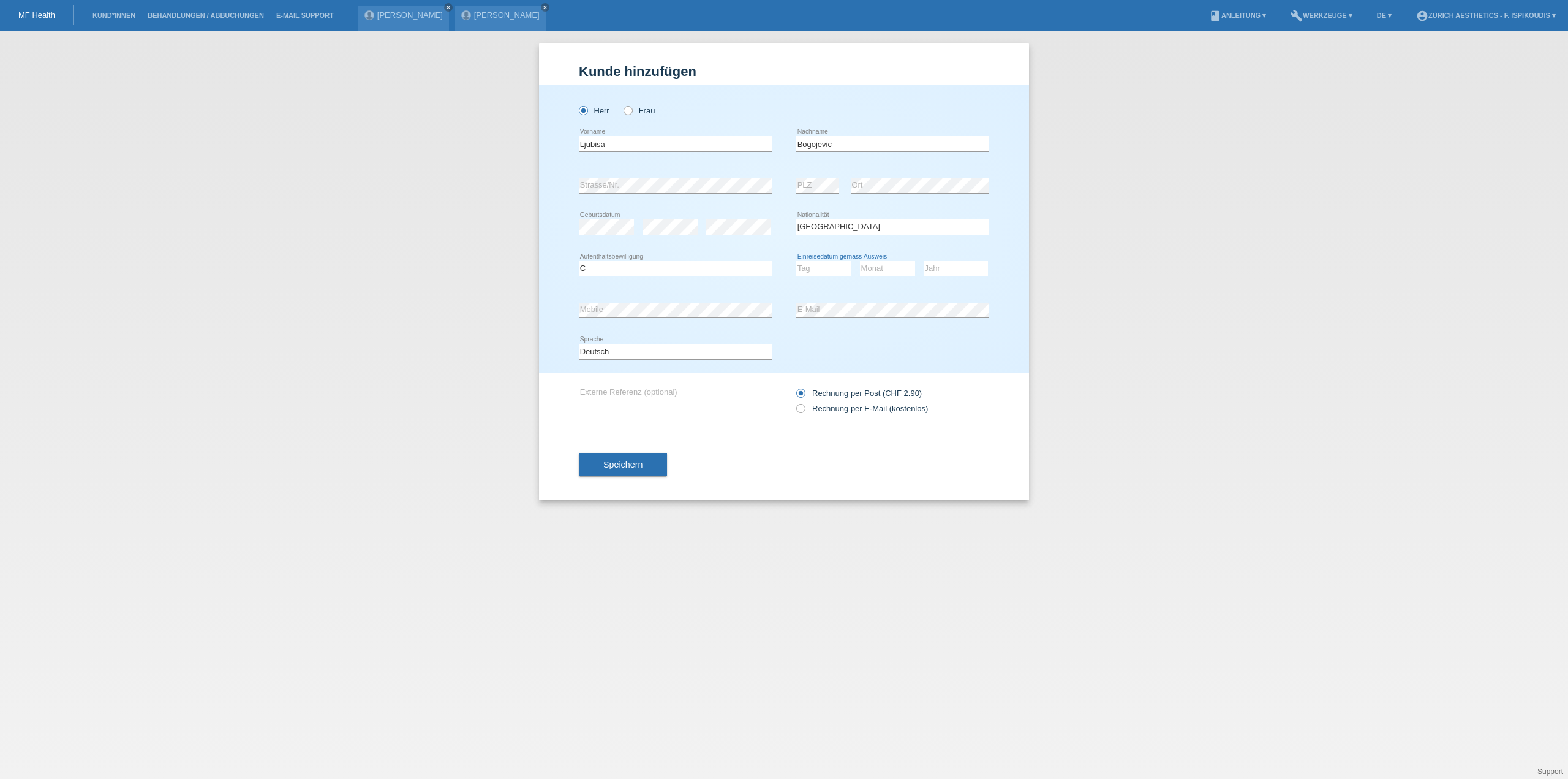
click at [796, 261] on select "Tag 01 02 03 04 05 06 07 08 09 10 11" at bounding box center [824, 268] width 55 height 14
click at [833, 223] on select "Bitte auswählen... Schweiz Deutschland Liechtenstein Österreich ------------ Af…" at bounding box center [893, 226] width 193 height 14
select select "RS"
click at [796, 219] on select "Bitte auswählen... Schweiz Deutschland Liechtenstein Österreich ------------ Af…" at bounding box center [893, 226] width 193 height 14
click at [883, 271] on select "Monat 01 02 03 04 05 06 07 08 09 10 11" at bounding box center [888, 268] width 55 height 14
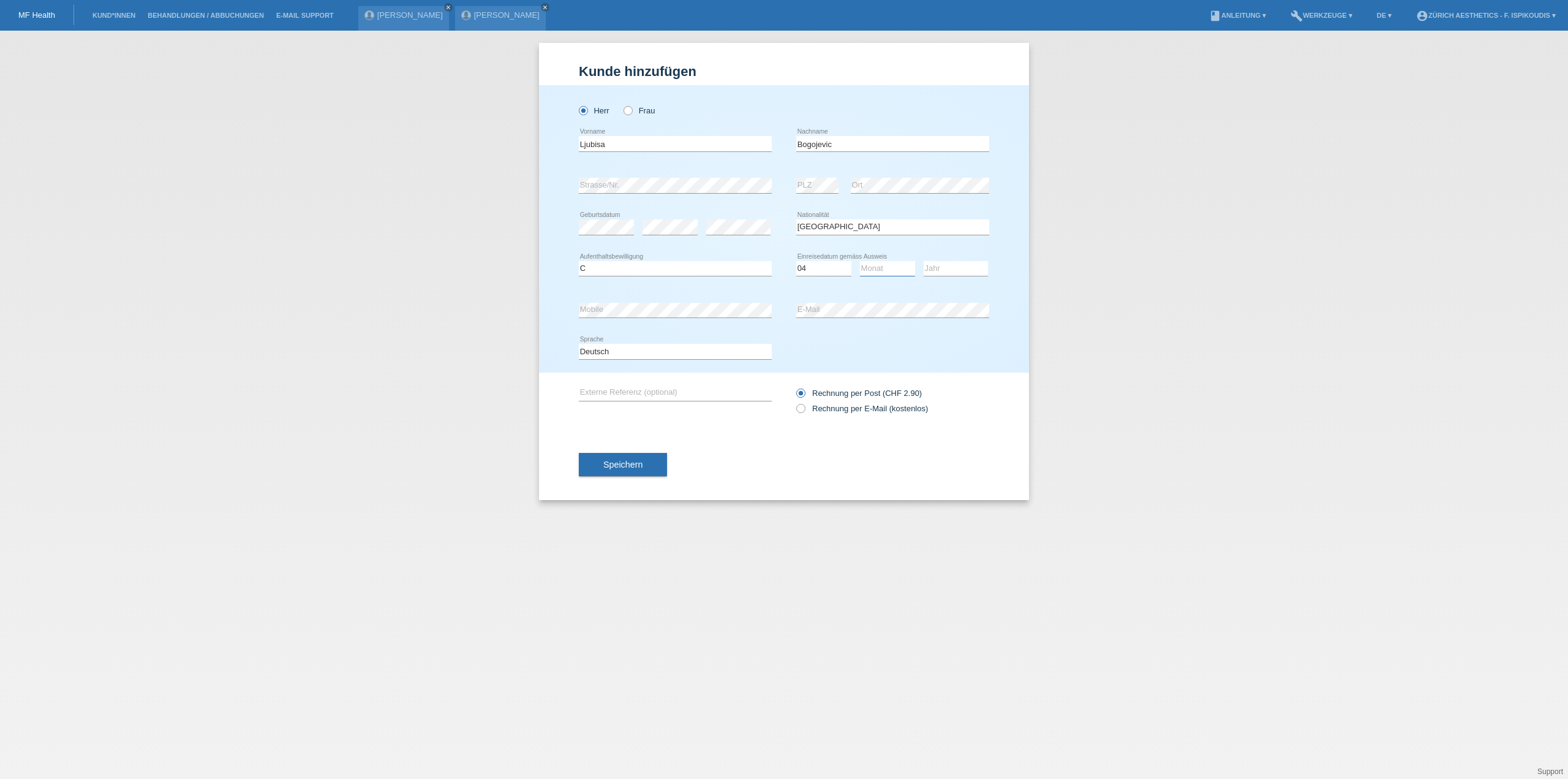
select select "04"
click at [860, 261] on select "Monat 01 02 03 04 05 06 07 08 09 10 11" at bounding box center [888, 268] width 55 height 14
click at [952, 267] on select "Jahr 2025 2024 2023 2022 2021 2020 2019 2018 2017 2016 2015 2014 2013 2012 2011…" at bounding box center [955, 268] width 64 height 14
select select "1988"
click at [923, 261] on select "Jahr 2025 2024 2023 2022 2021 2020 2019 2018 2017 2016 2015 2014 2013 2012 2011…" at bounding box center [955, 268] width 64 height 14
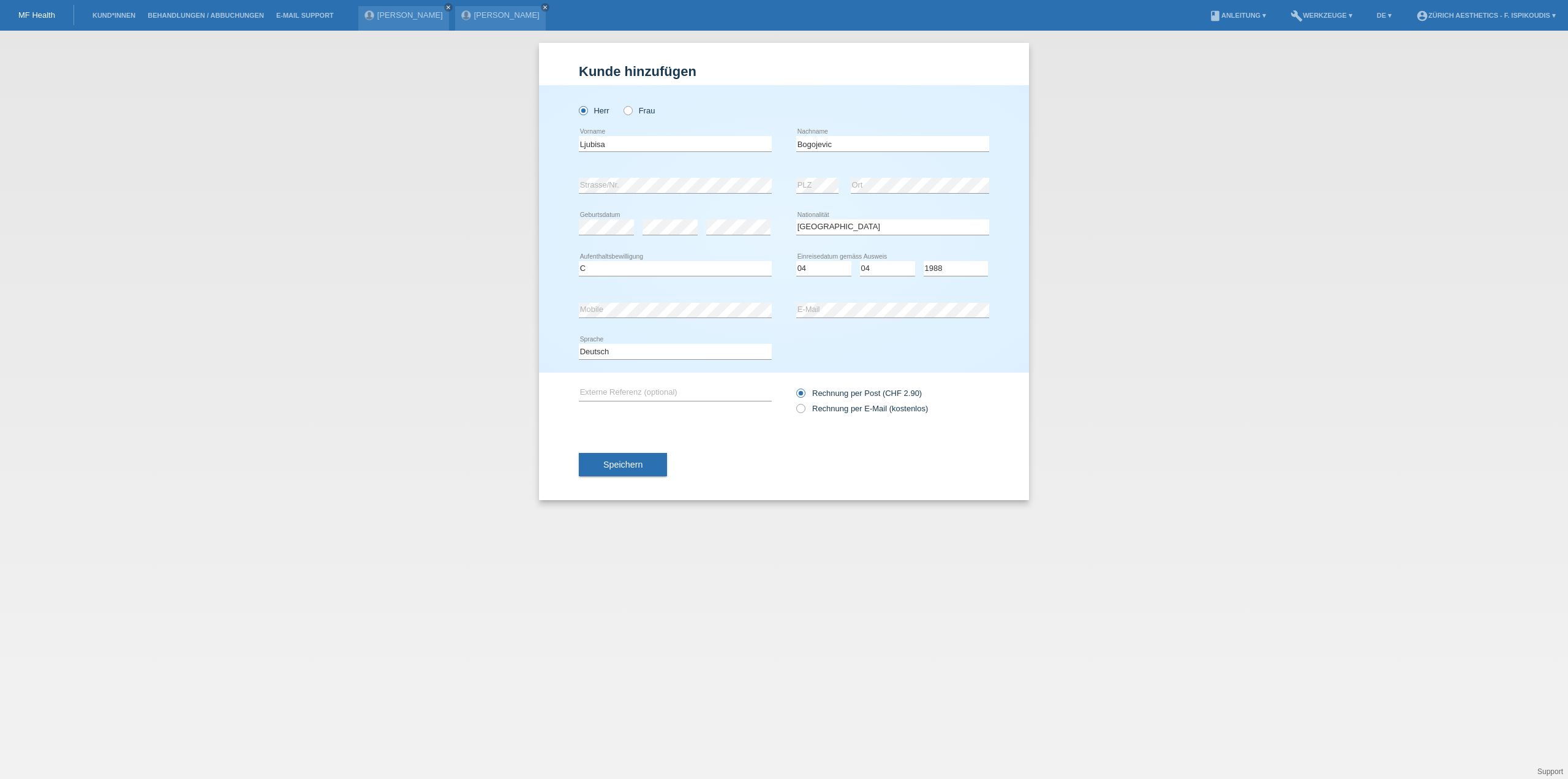
click at [769, 206] on div "error Strasse/Nr." at bounding box center [675, 185] width 193 height 42
click at [839, 406] on label "Rechnung per E-Mail (kostenlos)" at bounding box center [862, 408] width 131 height 9
click at [804, 406] on input "Rechnung per E-Mail (kostenlos)" at bounding box center [800, 411] width 8 height 15
radio input "true"
click at [629, 459] on button "Speichern" at bounding box center [623, 464] width 88 height 23
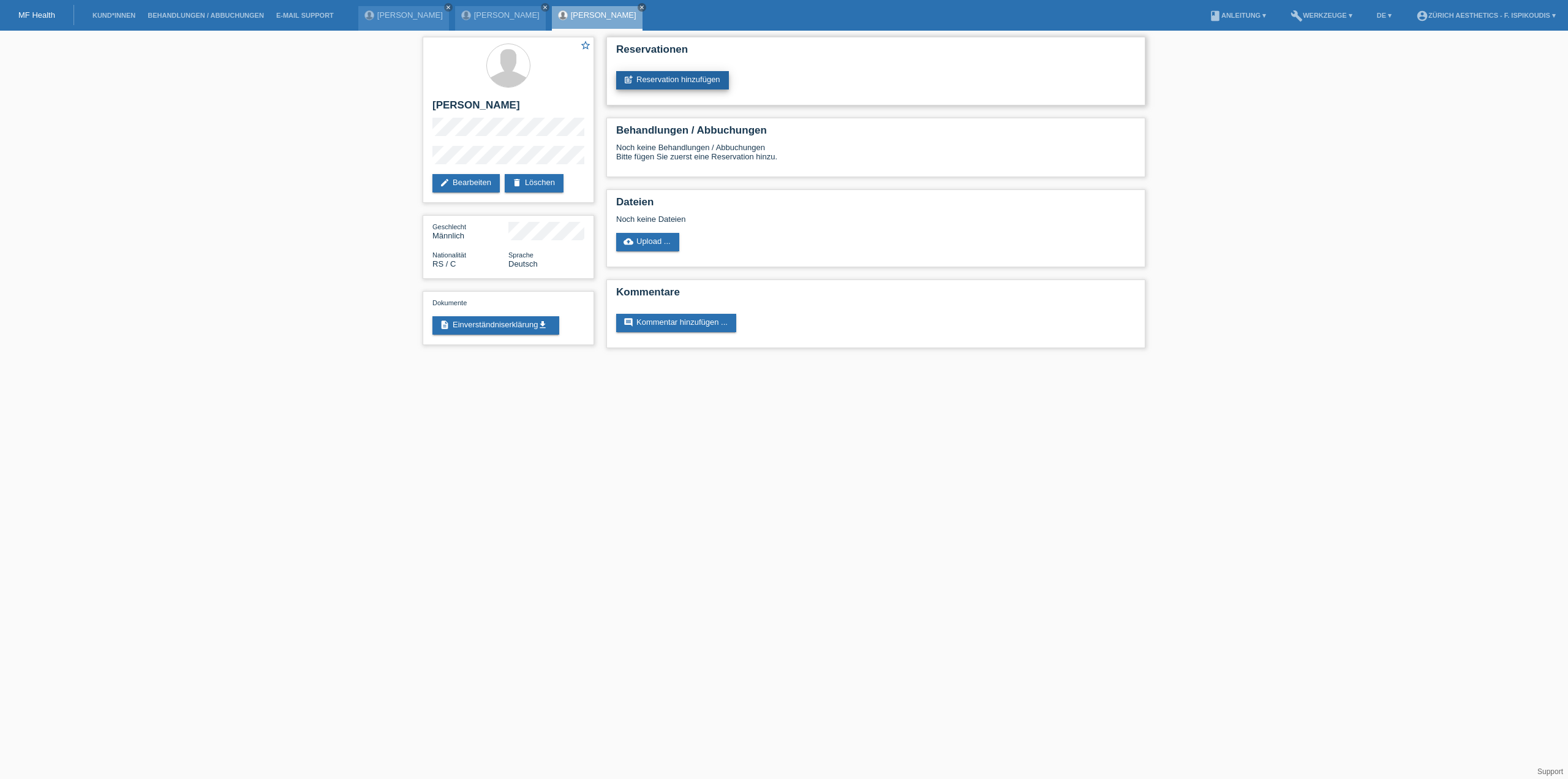
click at [690, 75] on link "post_add Reservation hinzufügen" at bounding box center [672, 80] width 113 height 18
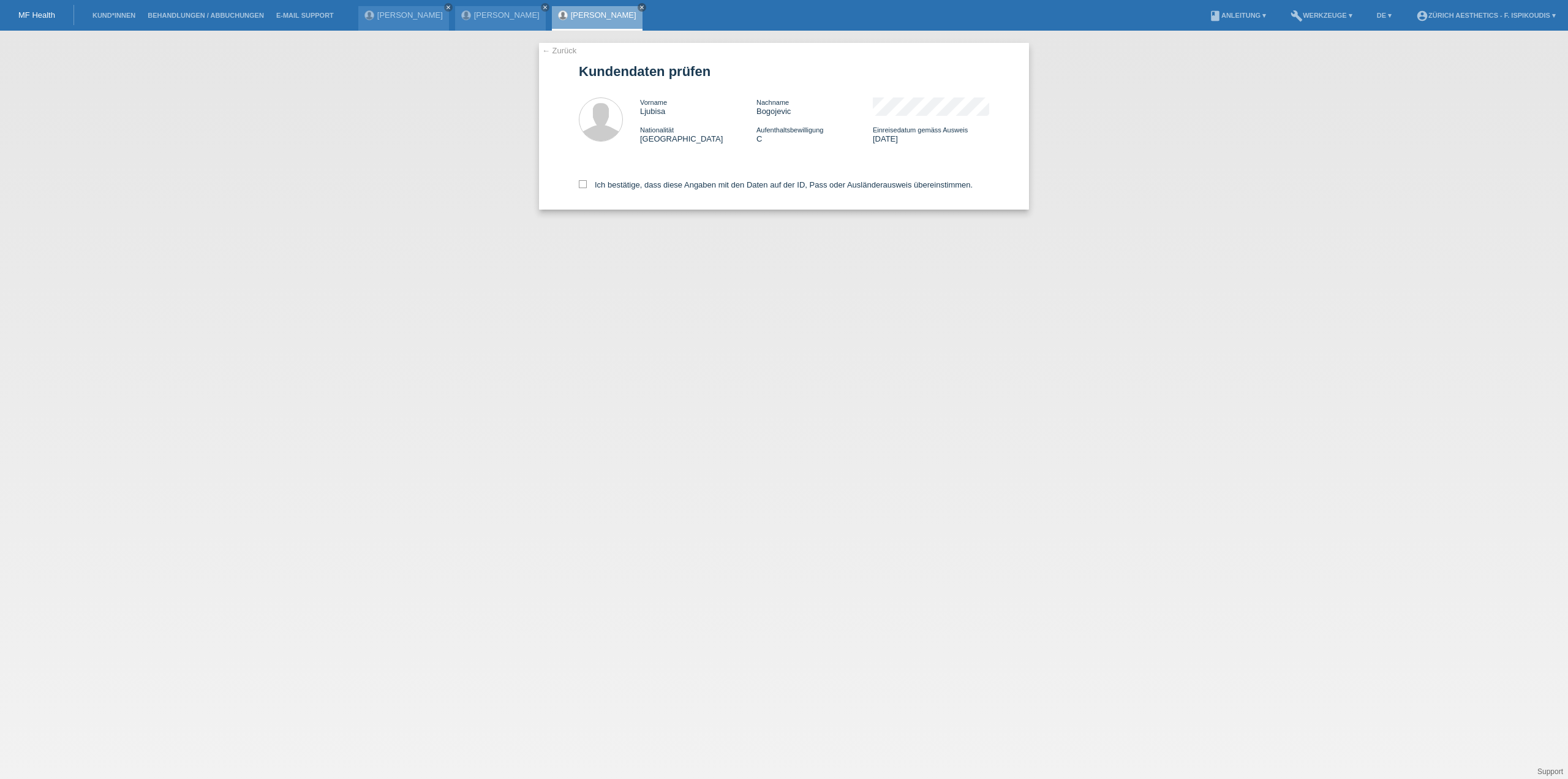
click at [670, 193] on div "Ich bestätige, dass diese Angaben mit den Daten auf der ID, Pass oder Ausländer…" at bounding box center [784, 183] width 411 height 54
click at [670, 185] on label "Ich bestätige, dass diese Angaben mit den Daten auf der ID, Pass oder Ausländer…" at bounding box center [776, 185] width 394 height 9
click at [587, 185] on input "Ich bestätige, dass diese Angaben mit den Daten auf der ID, Pass oder Ausländer…" at bounding box center [583, 184] width 8 height 8
checkbox input "true"
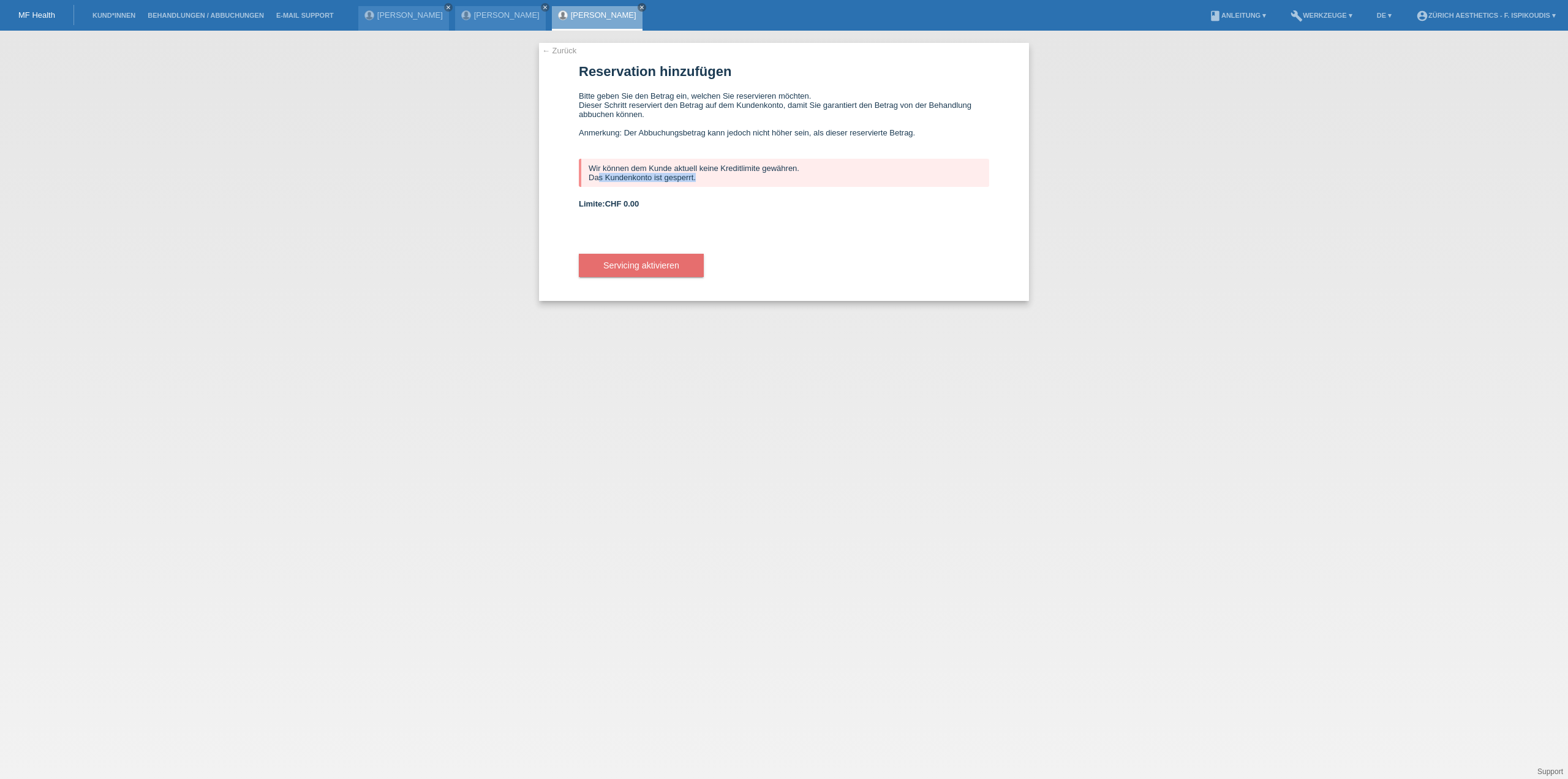
drag, startPoint x: 708, startPoint y: 175, endPoint x: 599, endPoint y: 178, distance: 109.0
click at [599, 178] on div "Wir können dem Kunde aktuell keine Kreditlimite gewähren. Das Kundenkonto ist g…" at bounding box center [784, 172] width 411 height 28
click at [601, 173] on div "Wir können dem Kunde aktuell keine Kreditlimite gewähren. Das Kundenkonto ist g…" at bounding box center [784, 172] width 411 height 28
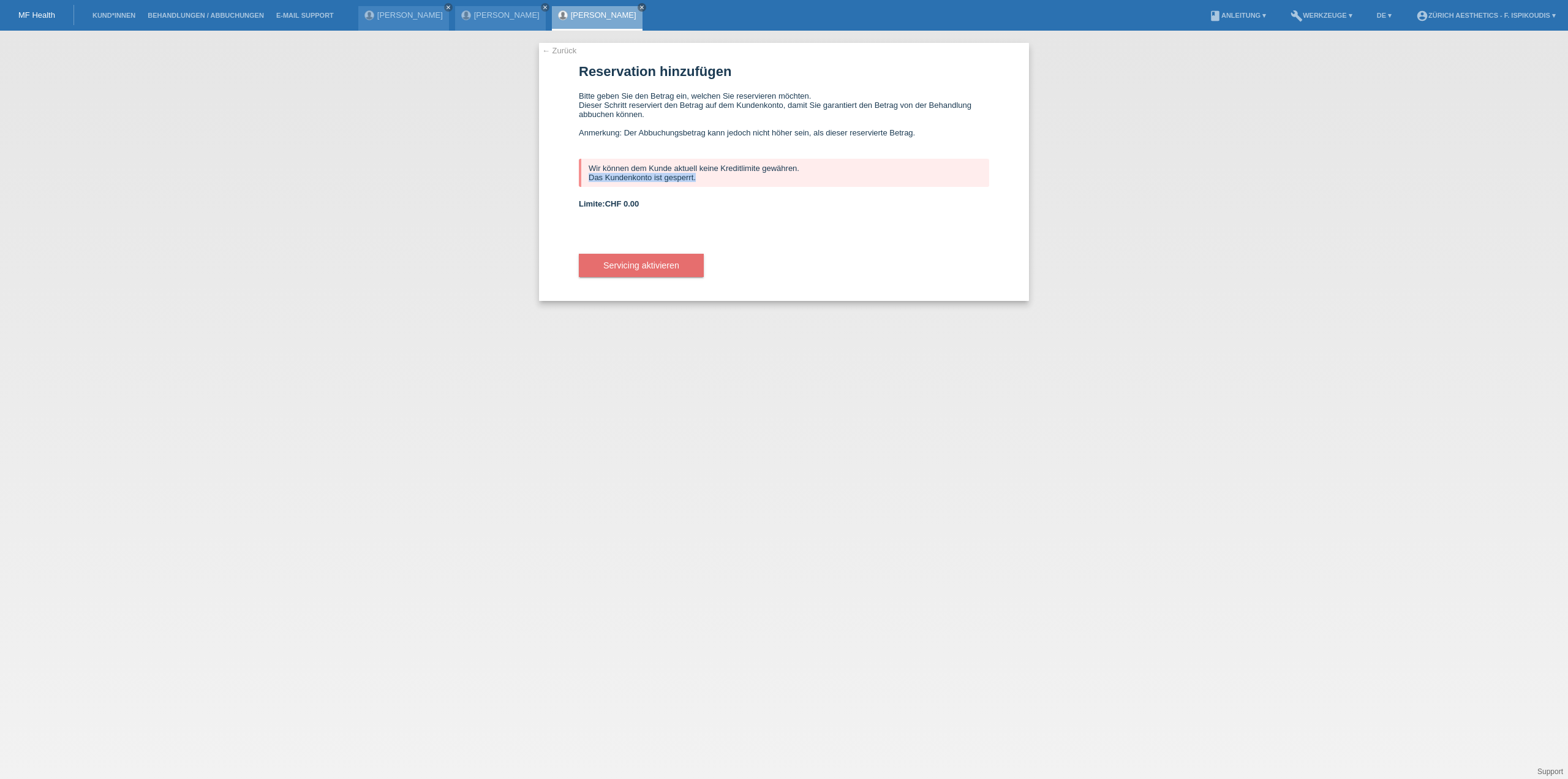
click at [568, 53] on link "← Zurück" at bounding box center [559, 50] width 34 height 9
